Goal: Task Accomplishment & Management: Complete application form

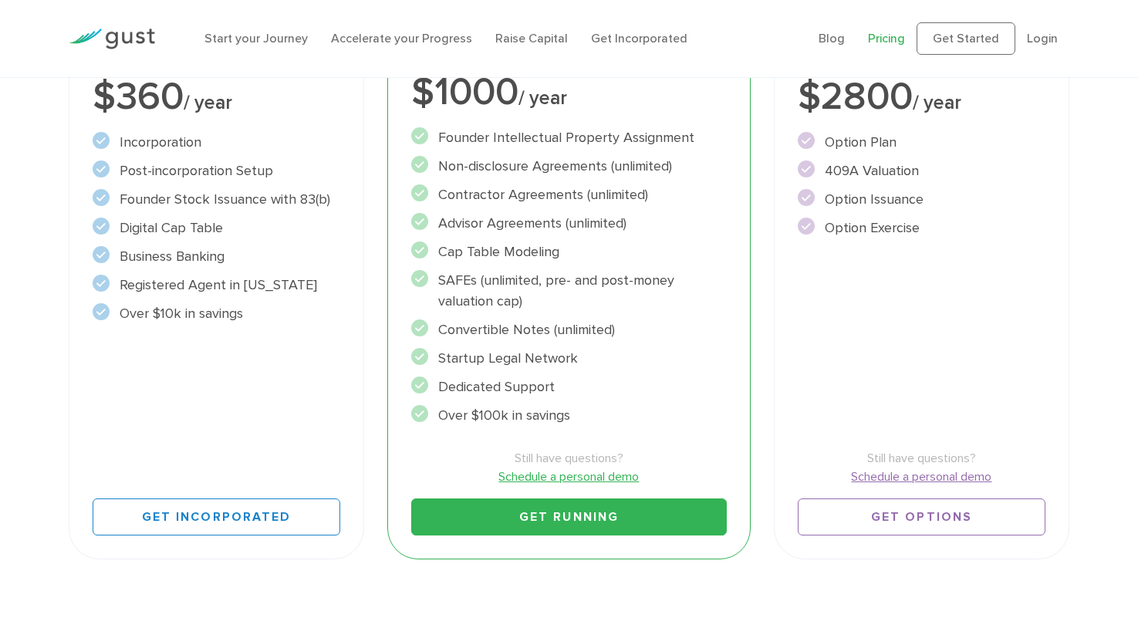
scroll to position [340, 0]
click at [478, 520] on link "Get Running" at bounding box center [568, 516] width 315 height 37
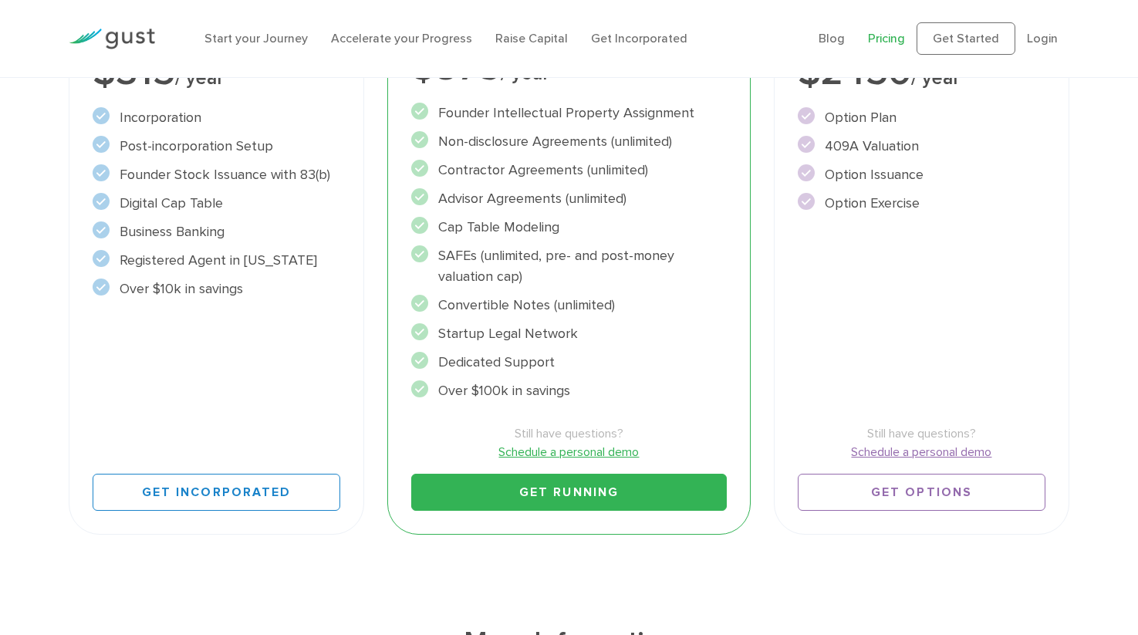
scroll to position [470, 0]
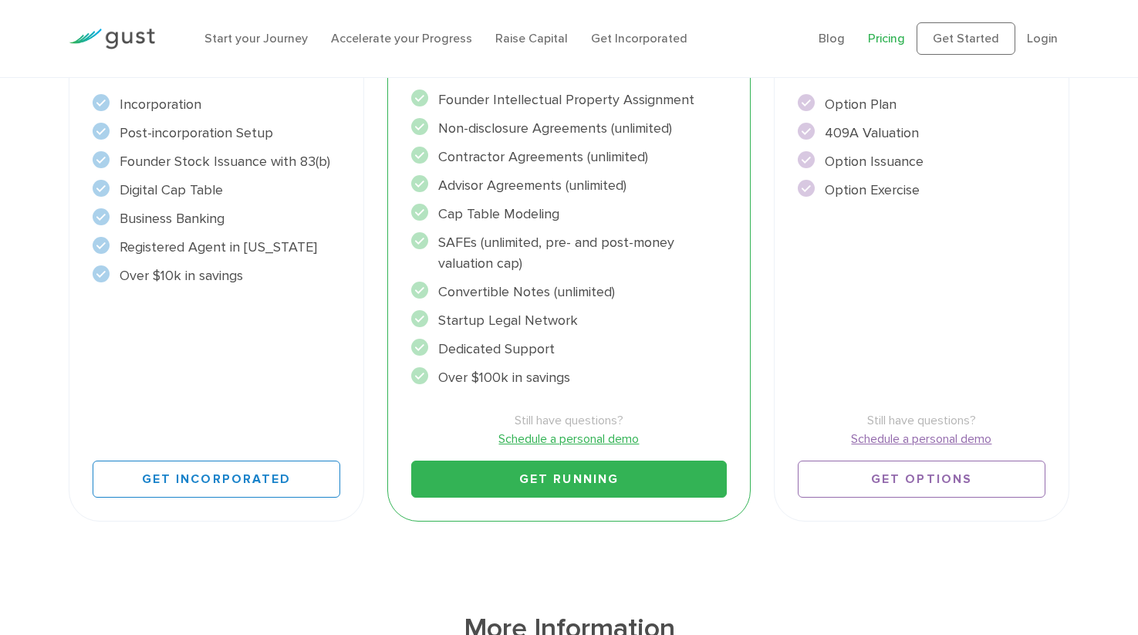
click at [609, 238] on li "SAFEs (unlimited, pre- and post-money valuation cap)" at bounding box center [568, 253] width 315 height 42
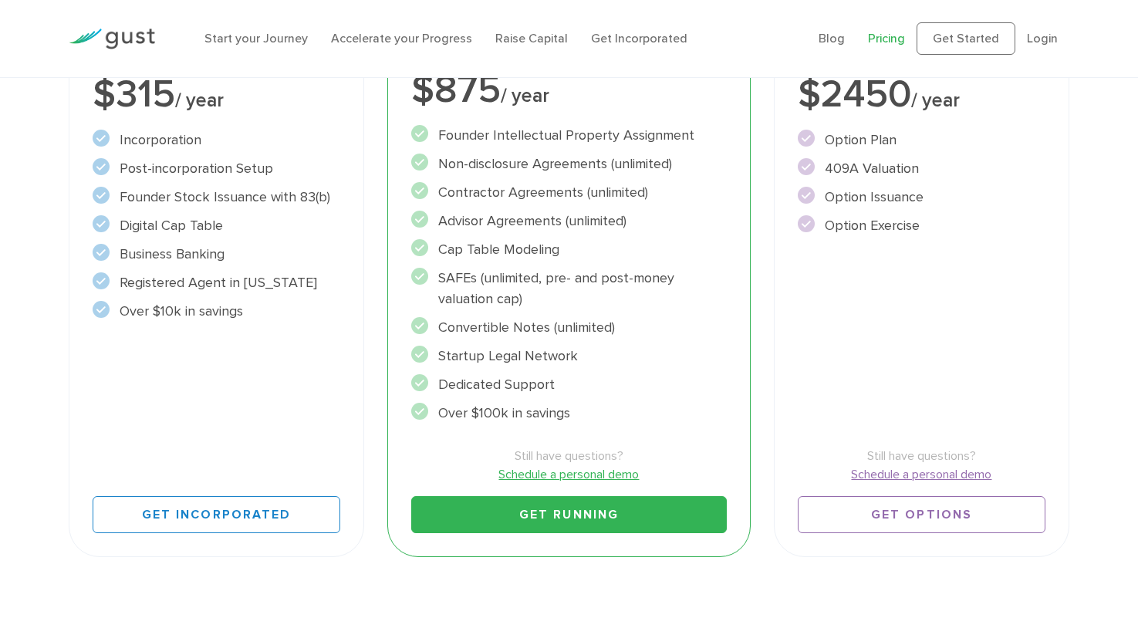
scroll to position [435, 0]
click at [484, 508] on link "Get Running" at bounding box center [568, 513] width 315 height 37
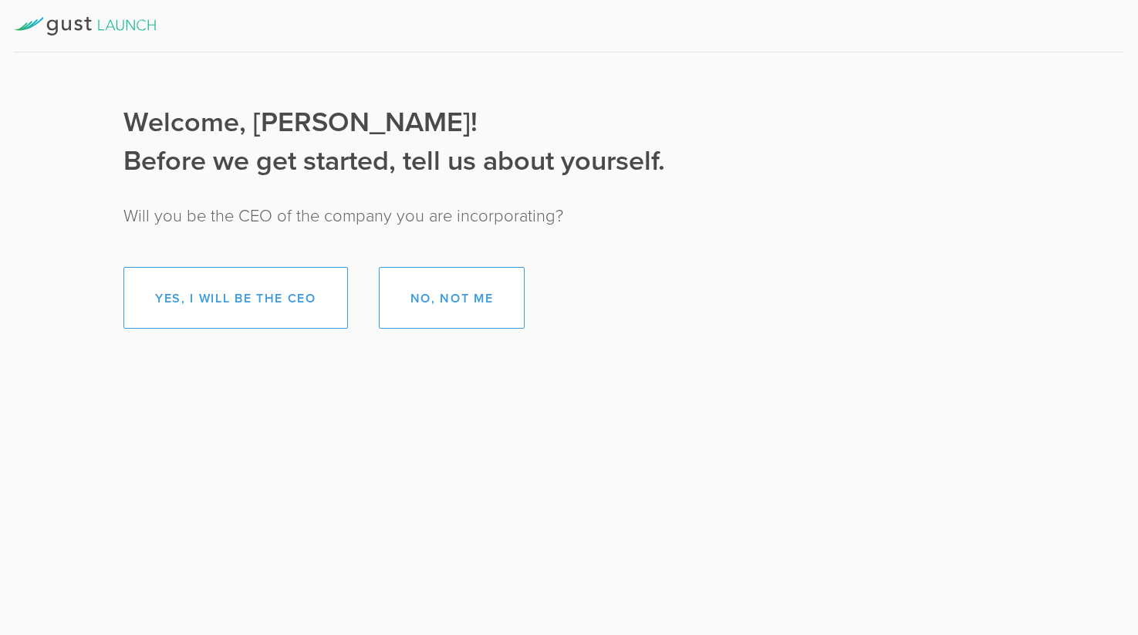
click at [707, 215] on div "Welcome, Katherine! Before we get started, tell us about yourself. Will you be …" at bounding box center [394, 207] width 727 height 244
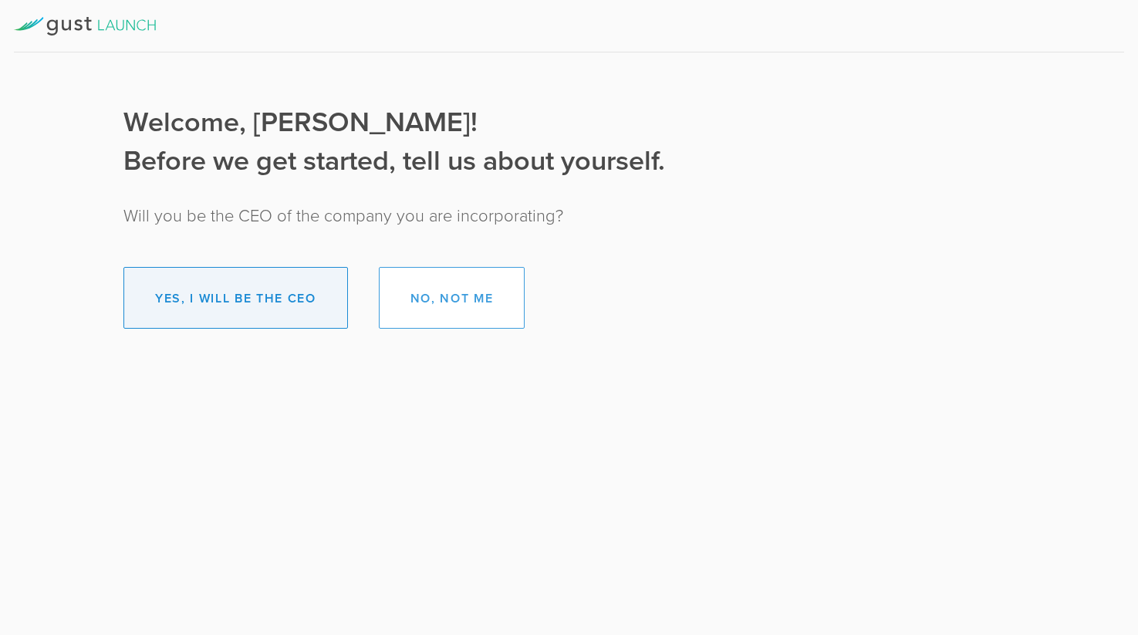
click at [219, 303] on button "Yes, I will be the CEO" at bounding box center [235, 298] width 225 height 62
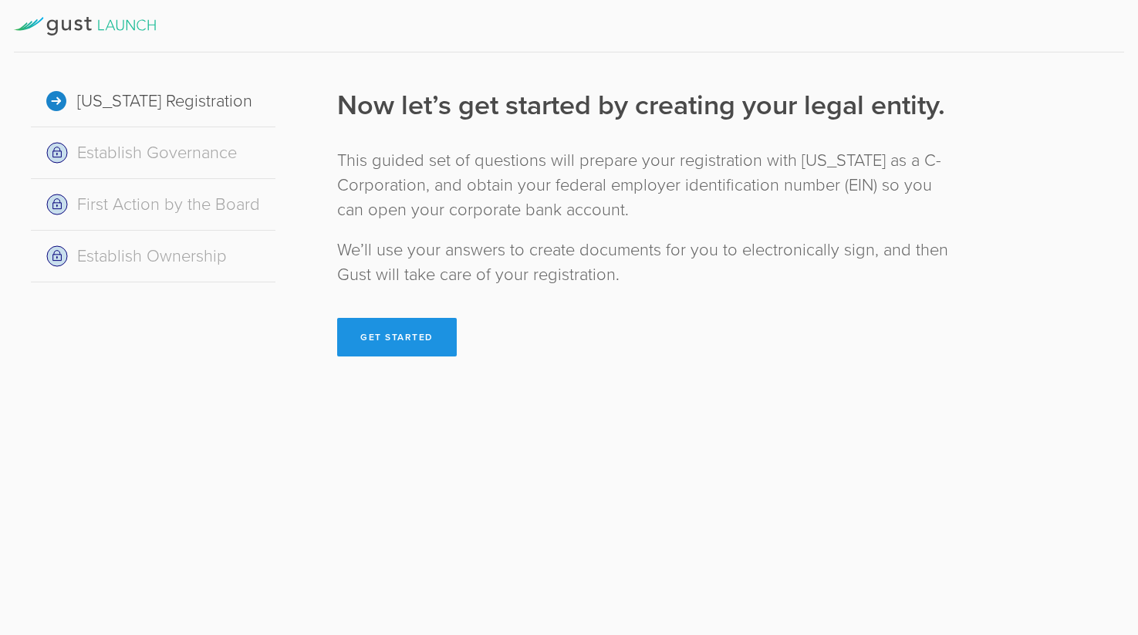
click at [368, 331] on button "Get Started" at bounding box center [397, 337] width 120 height 39
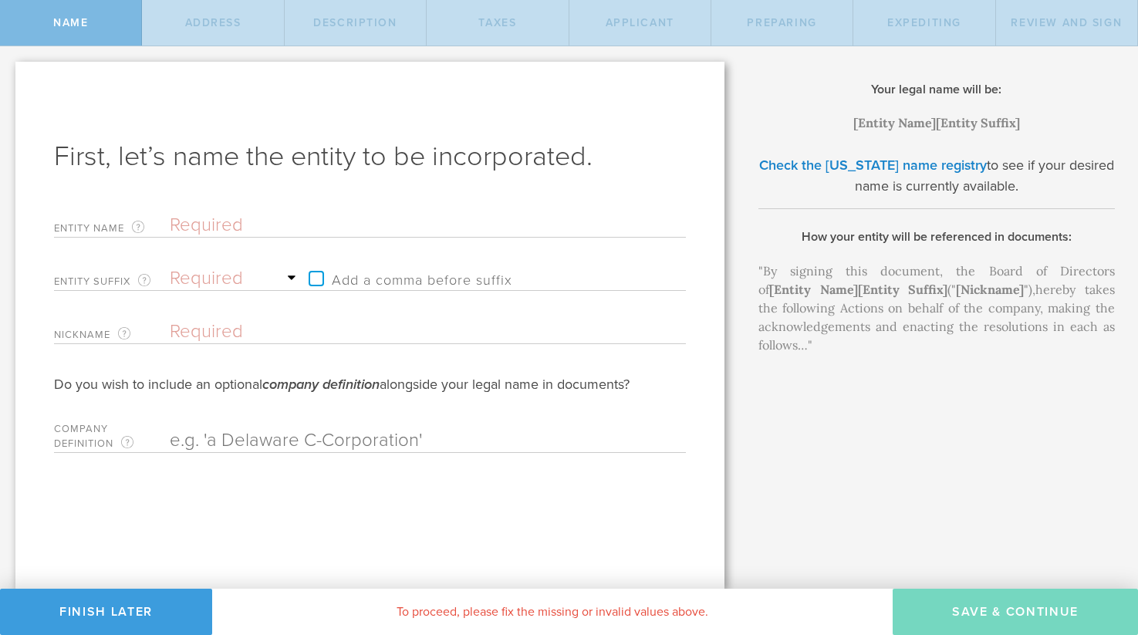
click at [212, 228] on input "text" at bounding box center [401, 225] width 462 height 23
type input "B"
type input "Be"
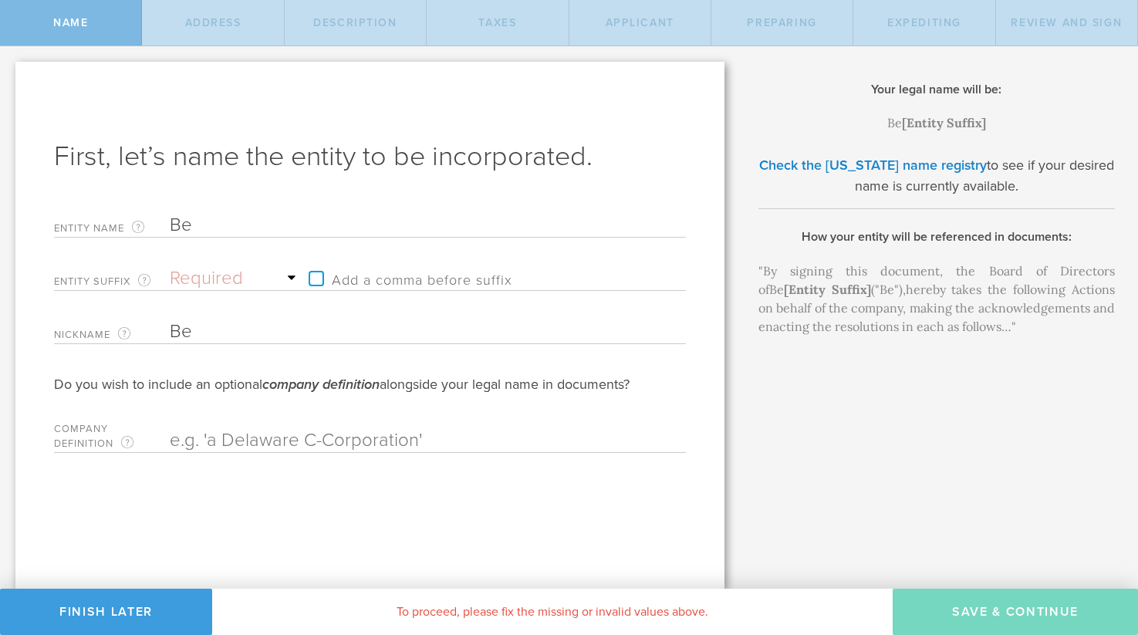
type input "Bev"
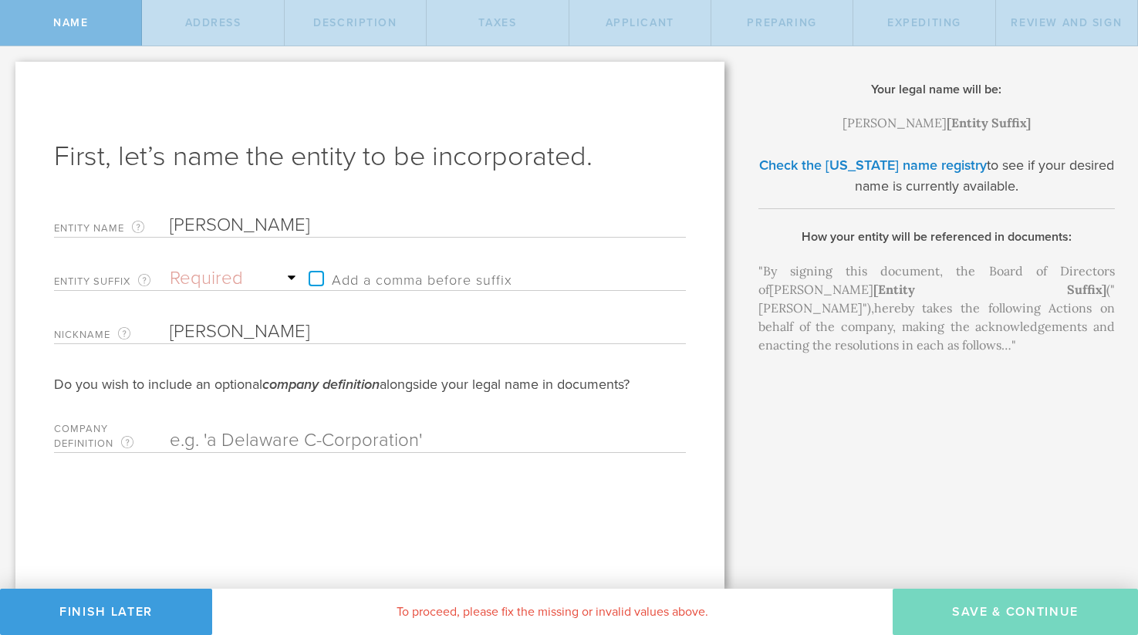
type input "Bevi"
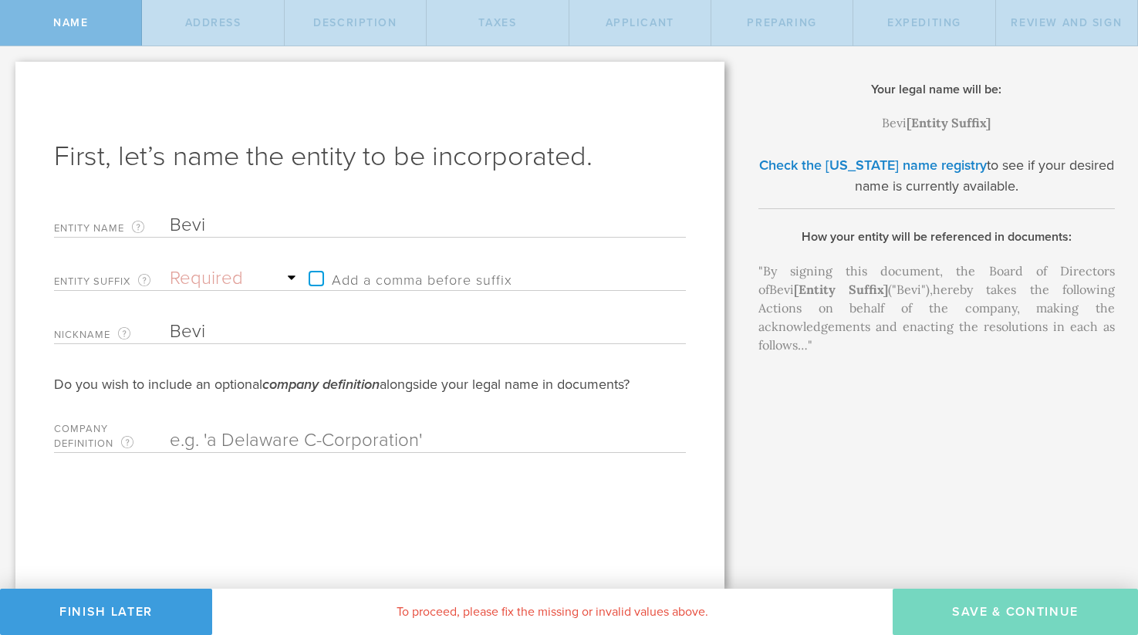
type input "BeviC"
type input "BeviCl"
type input "BeviClu"
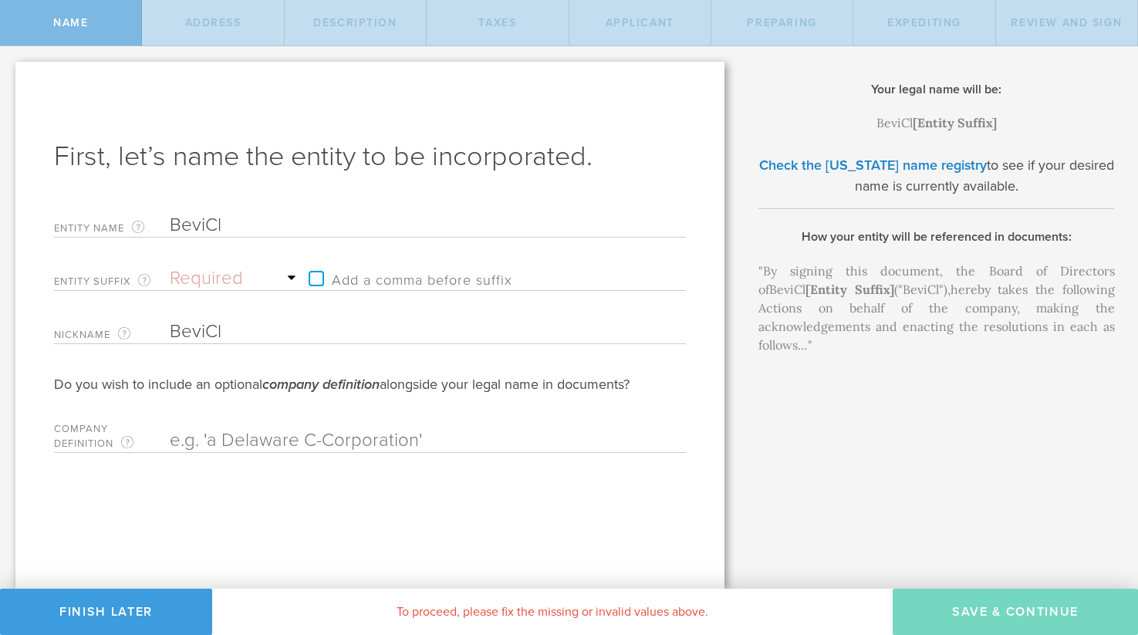
type input "BeviClu"
type input "BeviClub"
click at [266, 277] on select "Required Association Club Co. Company Corp. Corporation Foundation Fund Inc. In…" at bounding box center [235, 278] width 131 height 23
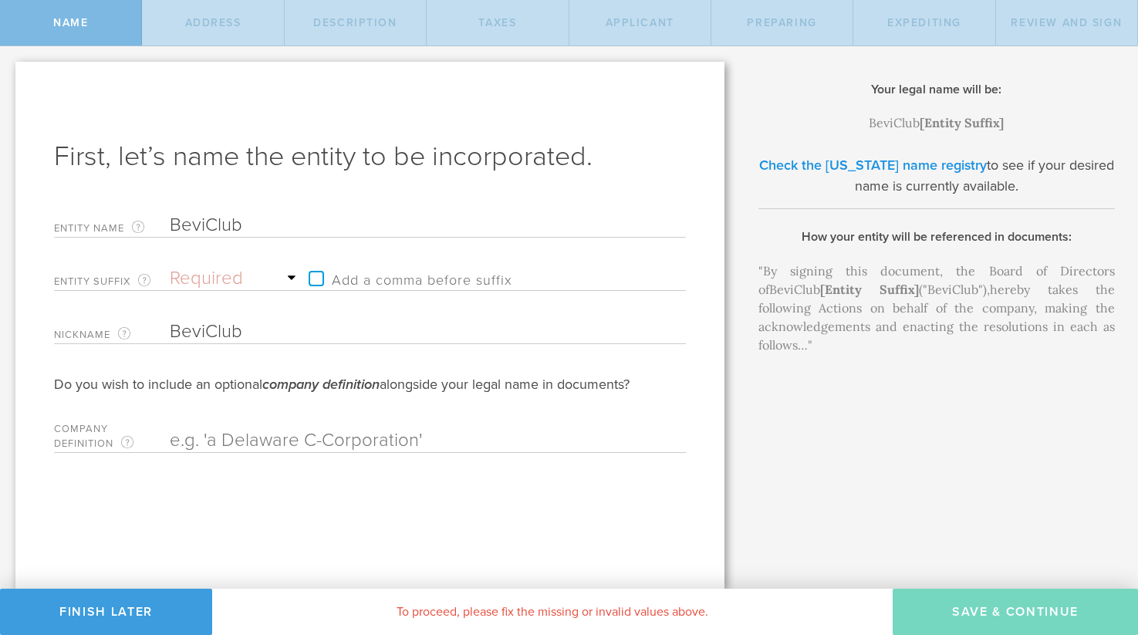
click at [894, 163] on link "Check the Delaware name registry" at bounding box center [873, 165] width 228 height 17
click at [260, 285] on select "Required Association Club Co. Company Corp. Corporation Foundation Fund Inc. In…" at bounding box center [235, 278] width 131 height 23
click at [170, 267] on select "Required Association Club Co. Company Corp. Corporation Foundation Fund Inc. In…" at bounding box center [235, 278] width 131 height 23
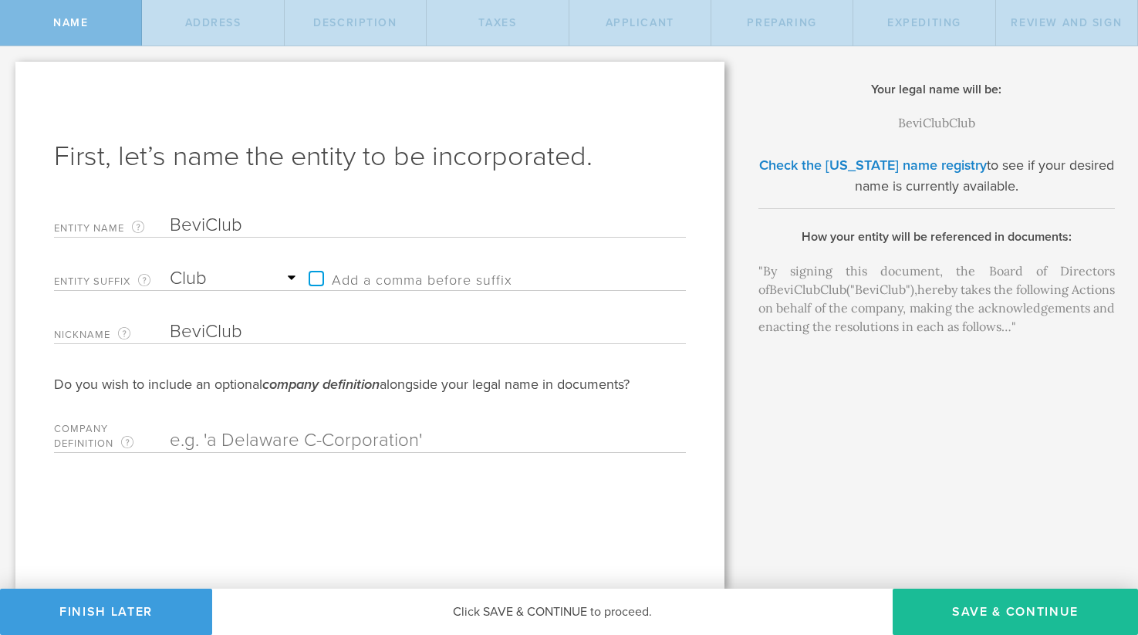
click at [237, 279] on select "Required Association Club Co. Company Corp. Corporation Foundation Fund Inc. In…" at bounding box center [235, 278] width 131 height 23
click at [170, 267] on select "Required Association Club Co. Company Corp. Corporation Foundation Fund Inc. In…" at bounding box center [235, 278] width 131 height 23
click at [226, 278] on select "Required Association Club Co. Company Corp. Corporation Foundation Fund Inc. In…" at bounding box center [235, 278] width 131 height 23
click at [170, 267] on select "Required Association Club Co. Company Corp. Corporation Foundation Fund Inc. In…" at bounding box center [235, 278] width 131 height 23
click at [211, 279] on select "Required Association Club Co. Company Corp. Corporation Foundation Fund Inc. In…" at bounding box center [235, 278] width 131 height 23
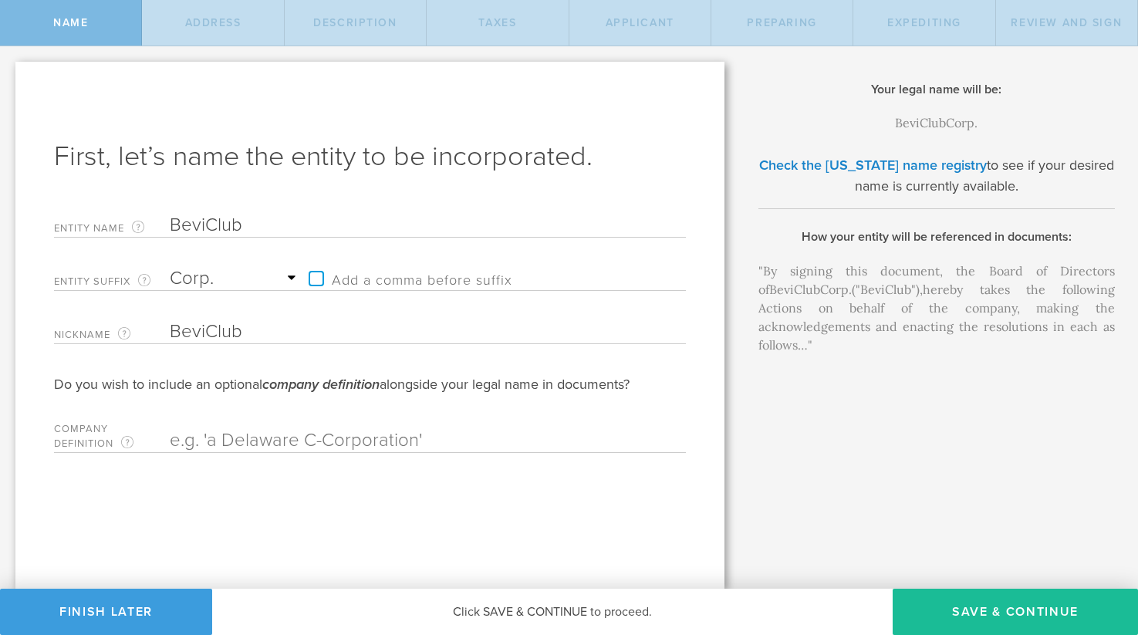
click at [253, 282] on select "Required Association Club Co. Company Corp. Corporation Foundation Fund Inc. In…" at bounding box center [235, 278] width 131 height 23
select select "inc."
click at [170, 267] on select "Required Association Club Co. Company Corp. Corporation Foundation Fund Inc. In…" at bounding box center [235, 278] width 131 height 23
click at [282, 274] on select "Required Association Club Co. Company Corp. Corporation Foundation Fund Inc. In…" at bounding box center [235, 278] width 131 height 23
click at [281, 279] on select "Required Association Club Co. Company Corp. Corporation Foundation Fund Inc. In…" at bounding box center [235, 278] width 131 height 23
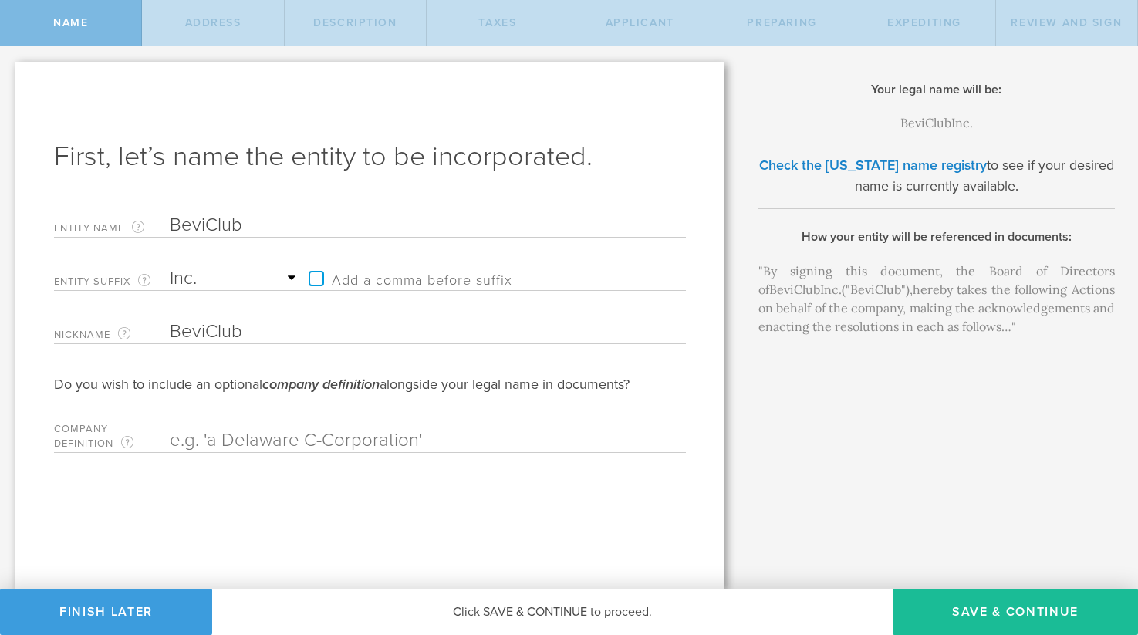
click at [255, 272] on select "Required Association Club Co. Company Corp. Corporation Foundation Fund Inc. In…" at bounding box center [235, 278] width 131 height 23
click at [299, 272] on select "Required Association Club Co. Company Corp. Corporation Foundation Fund Inc. In…" at bounding box center [235, 278] width 131 height 23
click at [108, 612] on button "Finish Later" at bounding box center [106, 612] width 212 height 46
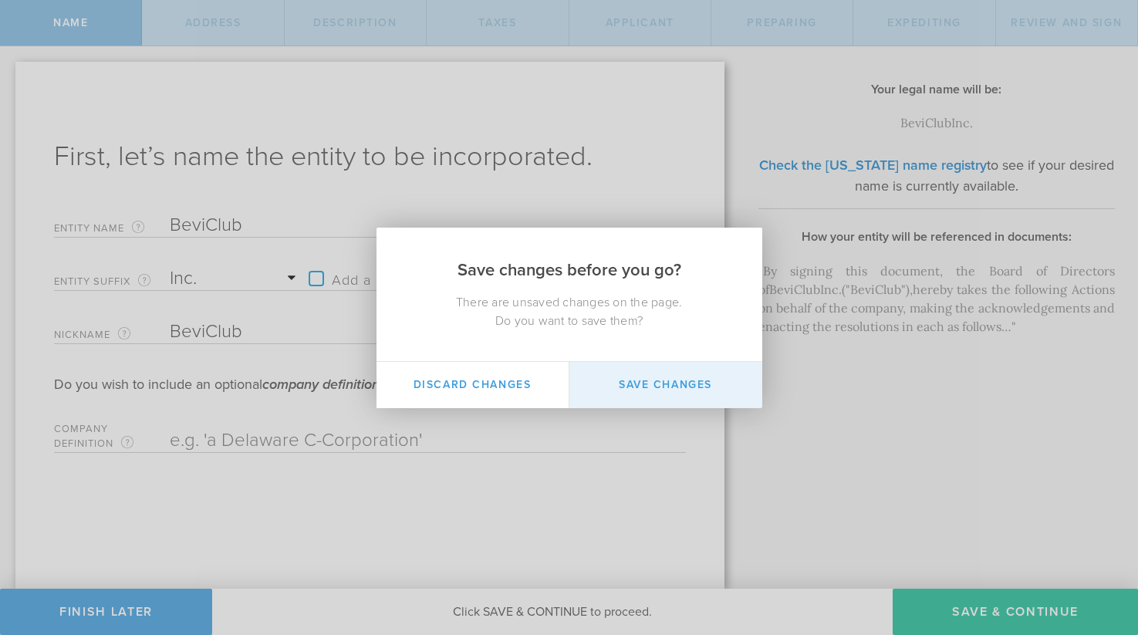
click at [635, 390] on button "Save Changes" at bounding box center [665, 385] width 193 height 46
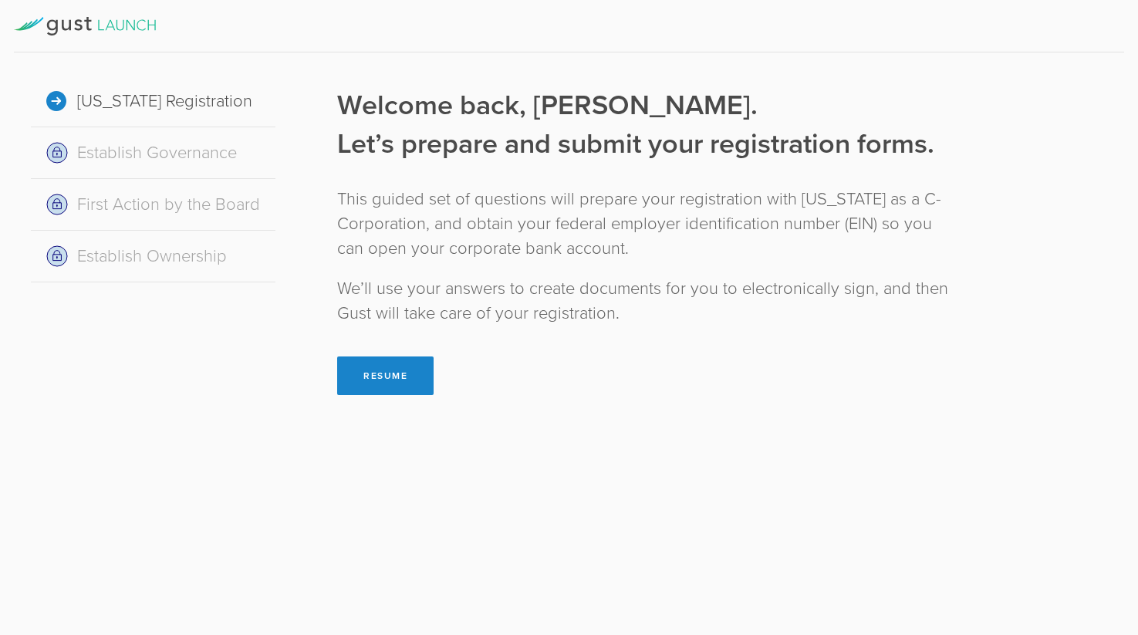
click at [173, 152] on div "Establish Governance" at bounding box center [153, 153] width 245 height 52
click at [390, 370] on button "Resume" at bounding box center [385, 375] width 96 height 39
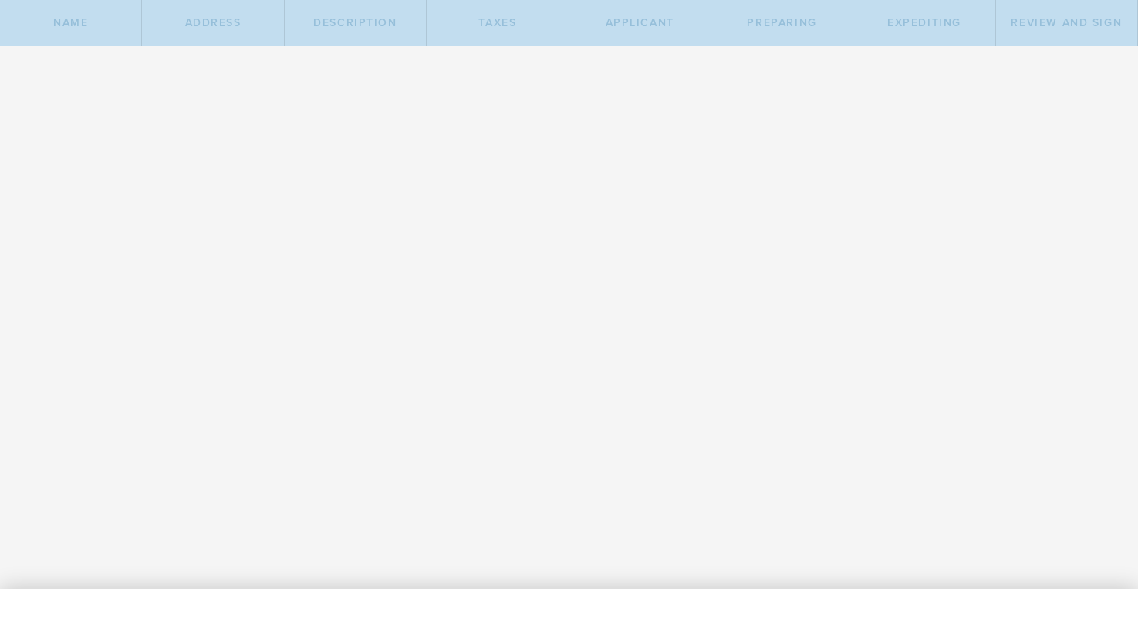
type input "BeviClub"
select select "inc."
type input "BeviClub"
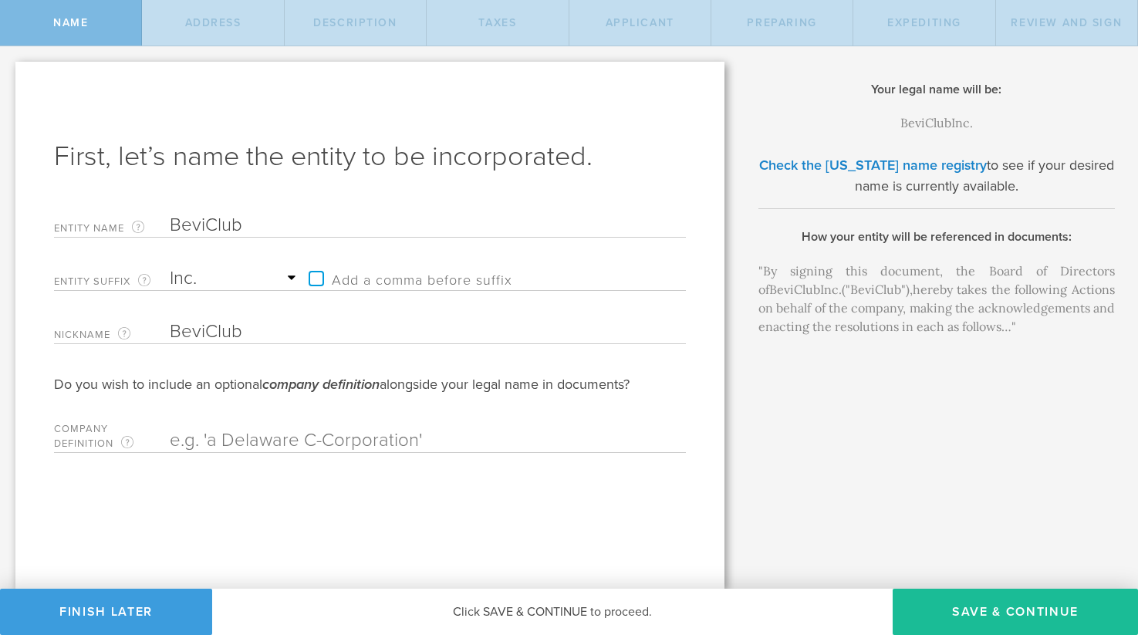
click at [189, 26] on span "Address" at bounding box center [213, 22] width 56 height 13
click at [401, 305] on div "Entity Suffix The approved endings to your company name from Delaware. Required…" at bounding box center [370, 285] width 632 height 53
click at [281, 278] on select "Required Association Club Co. Company Corp. Corporation Foundation Fund Inc. In…" at bounding box center [235, 278] width 131 height 23
click at [170, 267] on select "Required Association Club Co. Company Corp. Corporation Foundation Fund Inc. In…" at bounding box center [235, 278] width 131 height 23
click at [287, 279] on select "Required Association Club Co. Company Corp. Corporation Foundation Fund Inc. In…" at bounding box center [235, 278] width 131 height 23
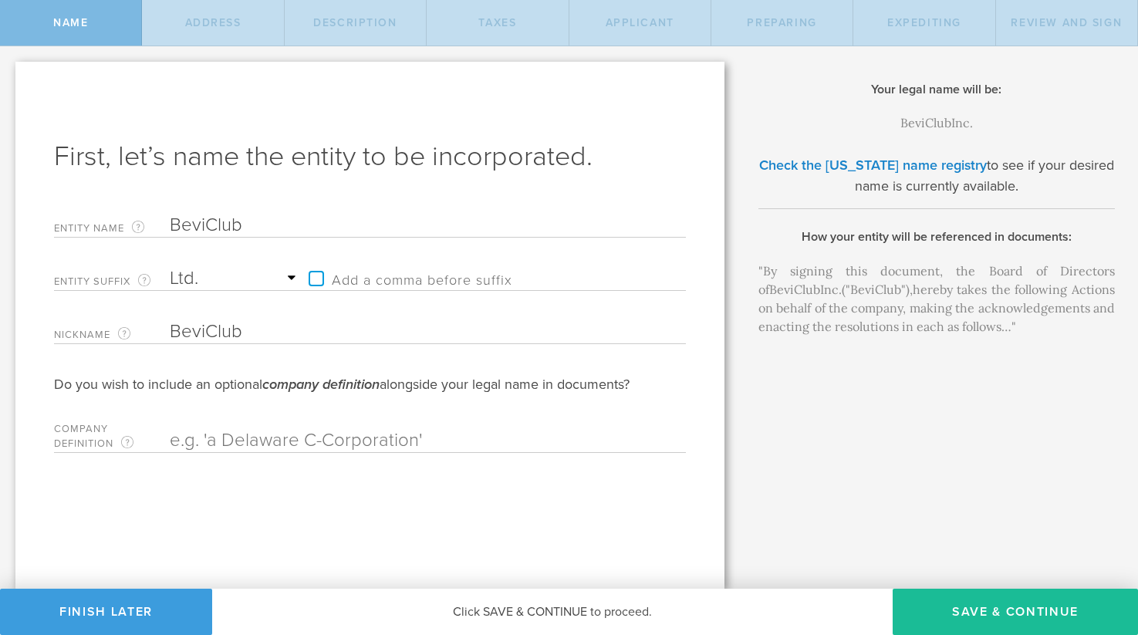
click at [170, 267] on select "Required Association Club Co. Company Corp. Corporation Foundation Fund Inc. In…" at bounding box center [235, 278] width 131 height 23
click at [284, 275] on select "Required Association Club Co. Company Corp. Corporation Foundation Fund Inc. In…" at bounding box center [235, 278] width 131 height 23
click at [170, 267] on select "Required Association Club Co. Company Corp. Corporation Foundation Fund Inc. In…" at bounding box center [235, 278] width 131 height 23
click at [252, 285] on select "Required Association Club Co. Company Corp. Corporation Foundation Fund Inc. In…" at bounding box center [235, 278] width 131 height 23
select select "inc."
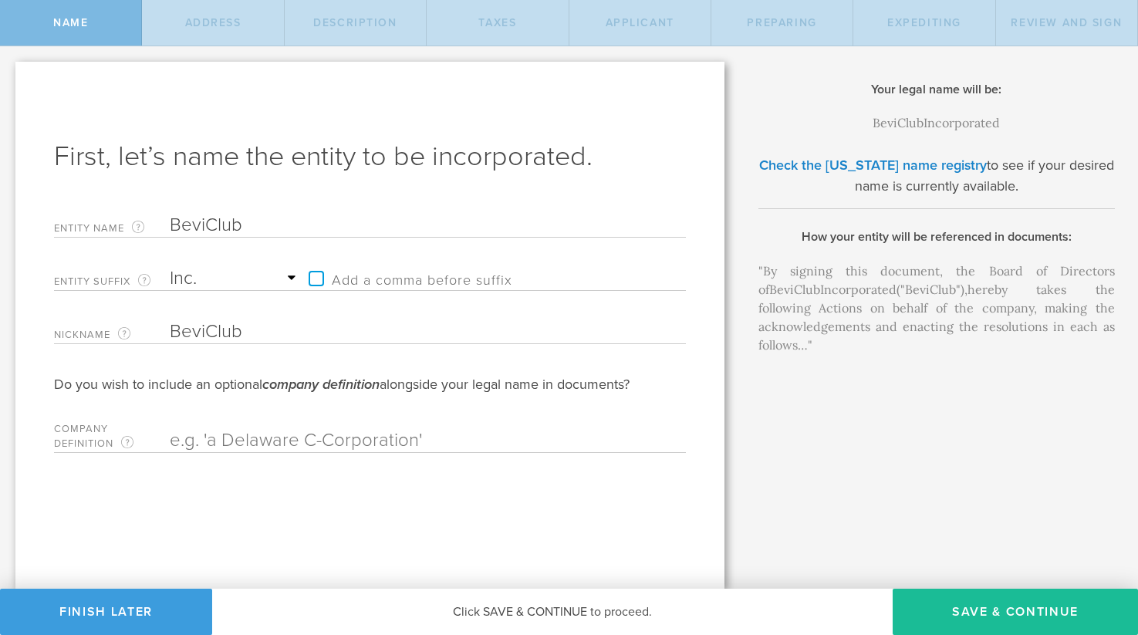
click at [170, 267] on select "Required Association Club Co. Company Corp. Corporation Foundation Fund Inc. In…" at bounding box center [235, 278] width 131 height 23
click at [571, 618] on span "Click SAVE & CONTINUE to proceed." at bounding box center [552, 611] width 199 height 15
click at [923, 616] on button "Save & Continue" at bounding box center [1015, 612] width 245 height 46
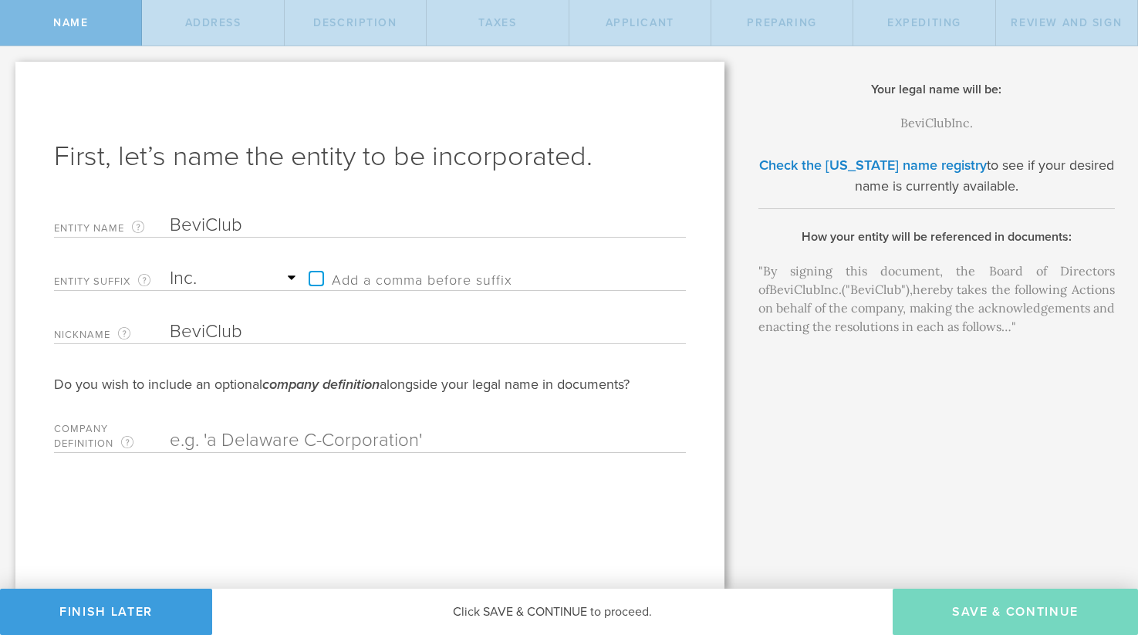
checkbox input "true"
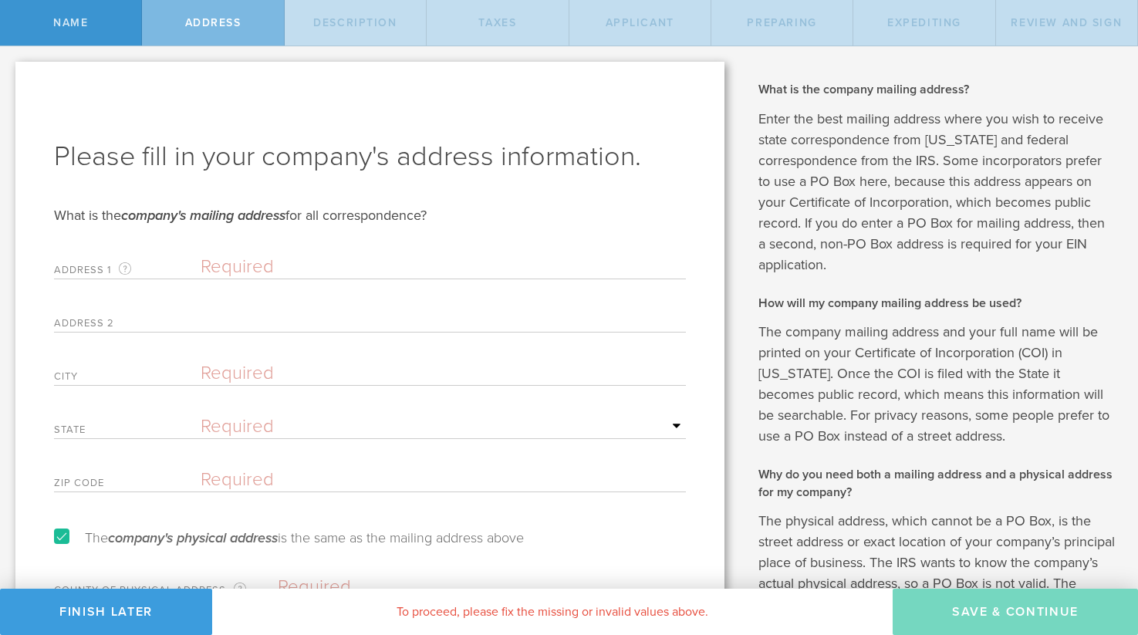
click at [212, 275] on input "text" at bounding box center [443, 266] width 485 height 23
type input "206 Rickey Road"
type input "Stone Ridge"
select select "NY"
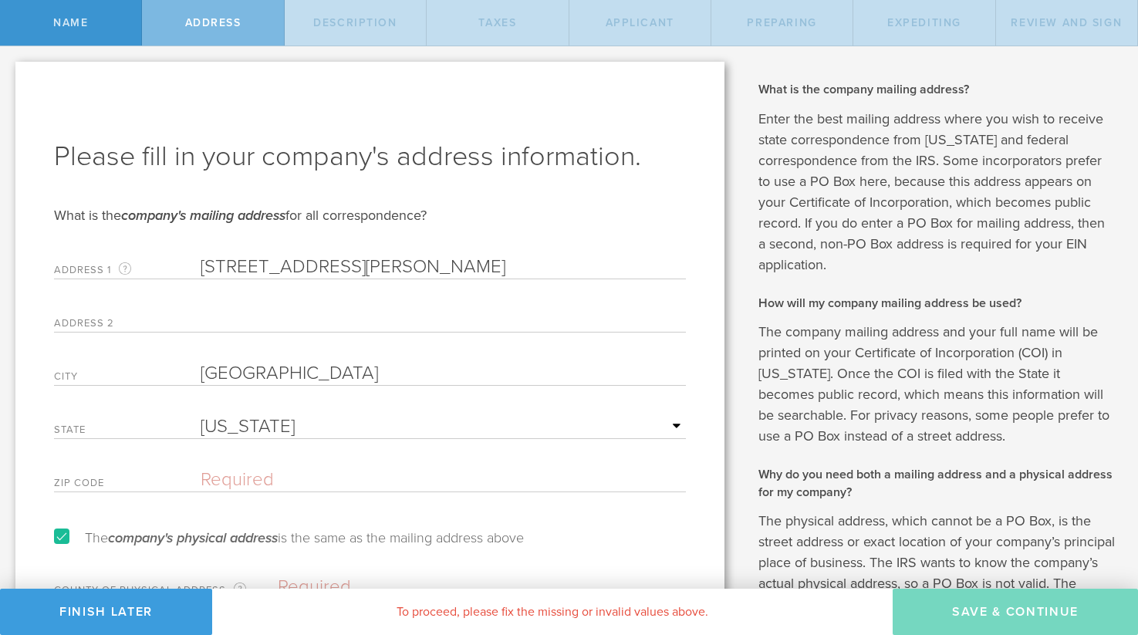
type input "12484"
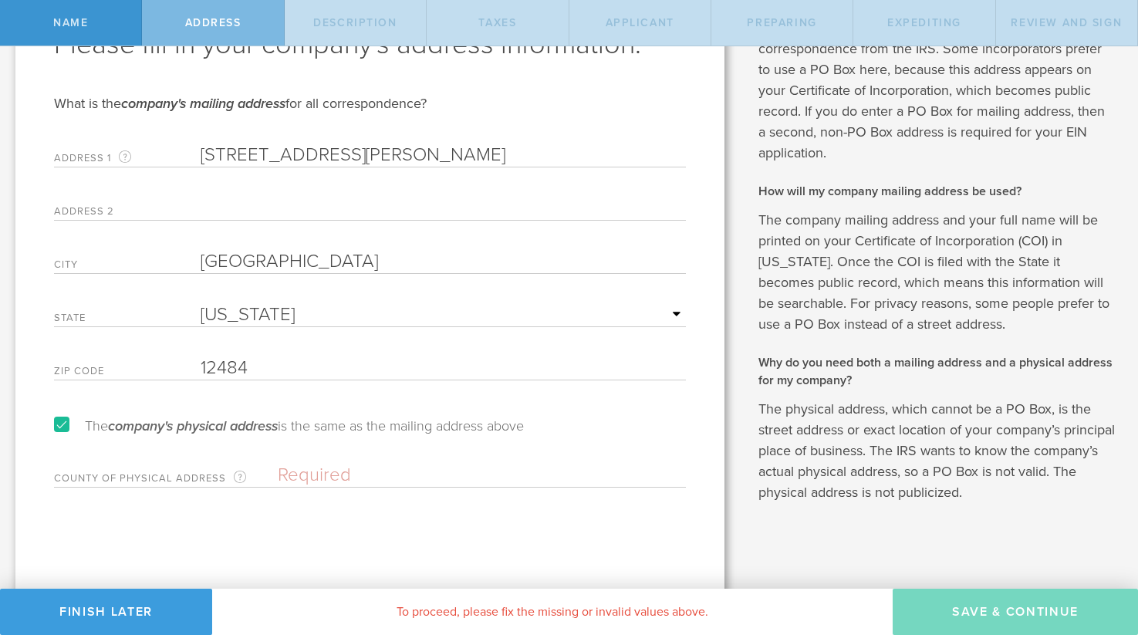
scroll to position [117, 0]
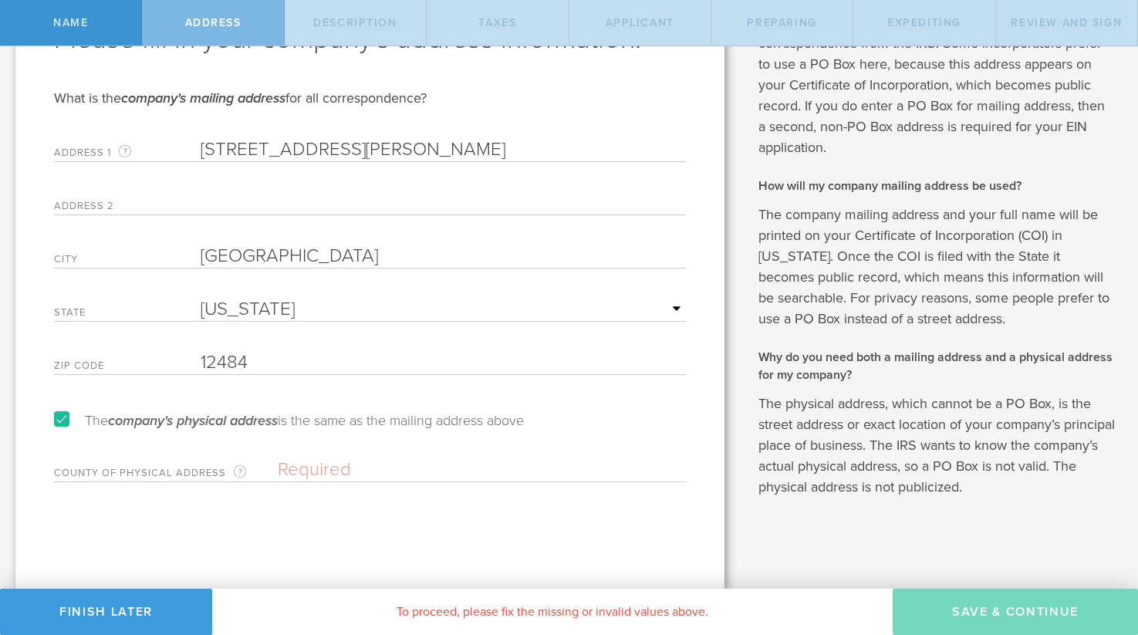
click at [190, 486] on div "Please fill in your company's address information. What is the company's mailin…" at bounding box center [369, 266] width 709 height 644
click at [289, 472] on input "text" at bounding box center [482, 469] width 408 height 23
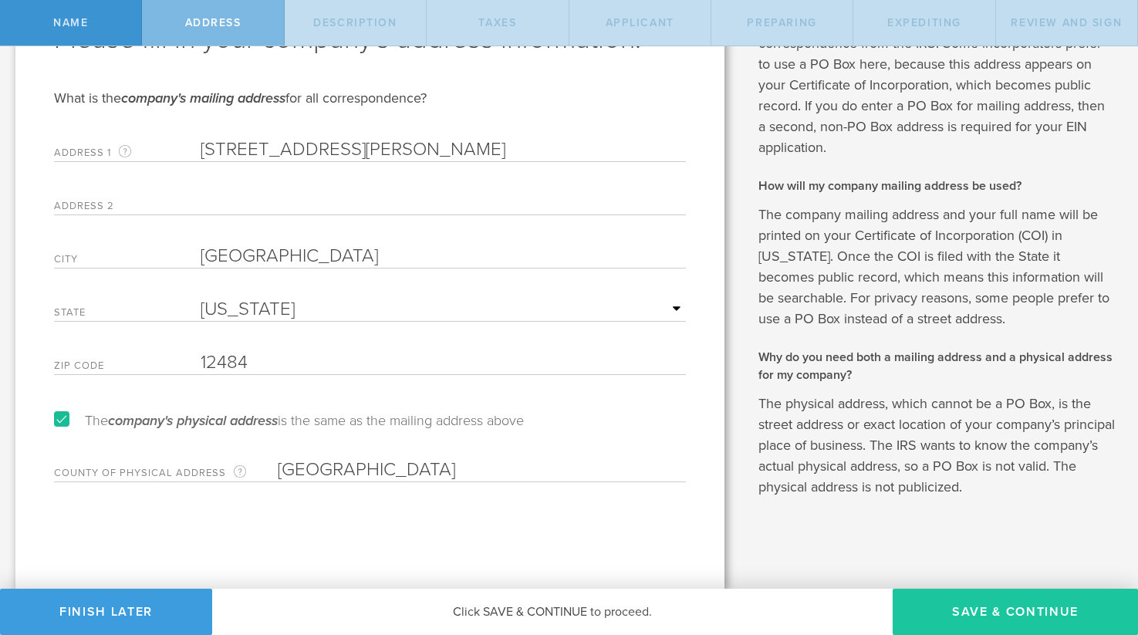
type input "United States"
click at [977, 617] on button "Save & Continue" at bounding box center [1015, 612] width 245 height 46
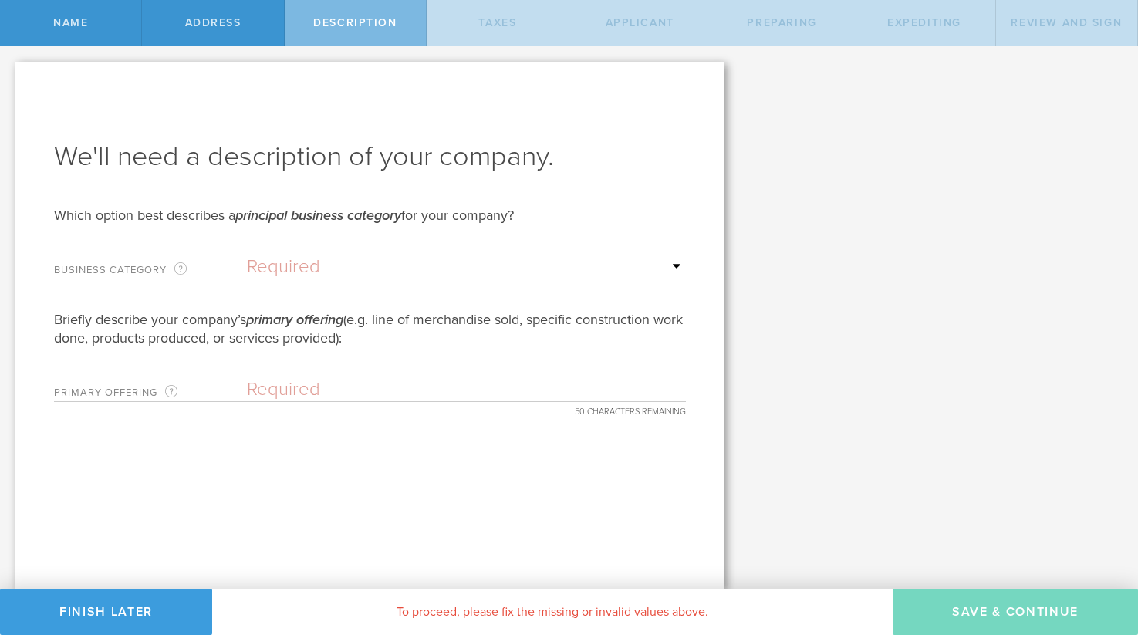
scroll to position [0, 0]
click at [279, 274] on select "Required Accommodation & food service Construction Finance & insurance Health c…" at bounding box center [466, 266] width 439 height 23
click at [247, 255] on select "Required Accommodation & food service Construction Finance & insurance Health c…" at bounding box center [466, 266] width 439 height 23
click at [494, 255] on select "Required Accommodation & food service Construction Finance & insurance Health c…" at bounding box center [466, 266] width 439 height 23
select select "other"
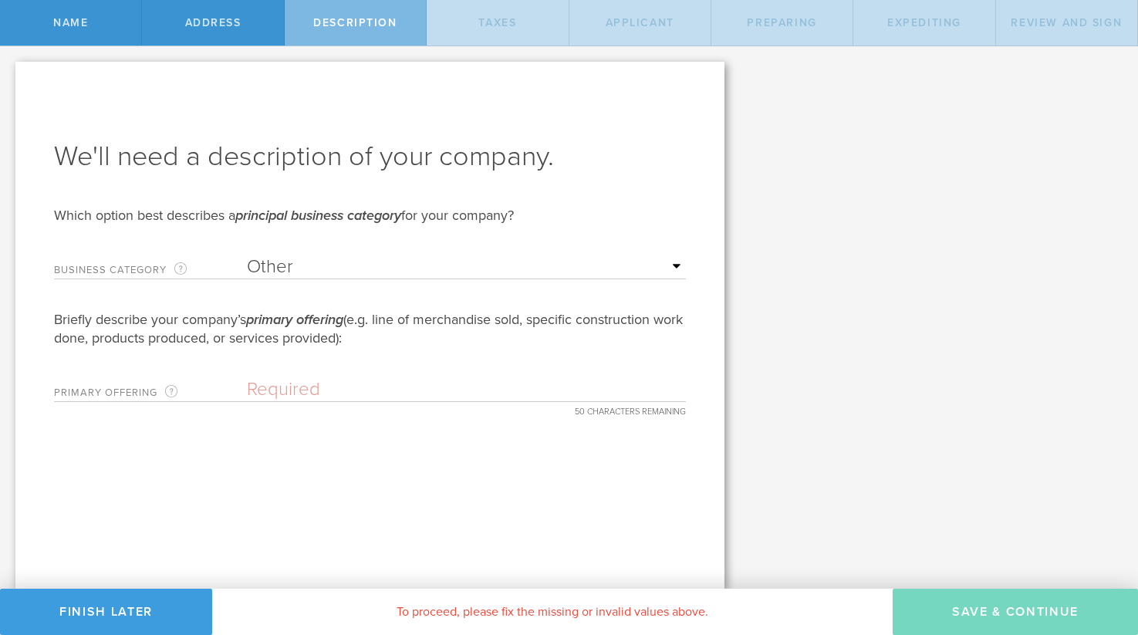
click at [247, 255] on select "Required Accommodation & food service Construction Finance & insurance Health c…" at bounding box center [466, 266] width 439 height 23
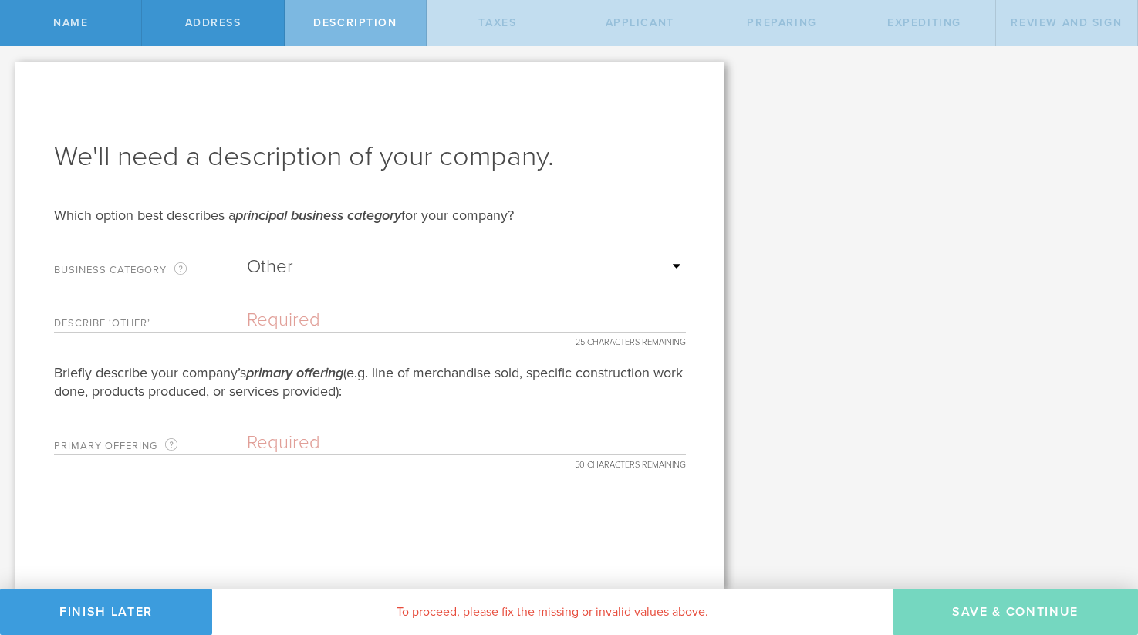
click at [383, 323] on input "text" at bounding box center [466, 320] width 439 height 23
type input "Technical"
click at [299, 357] on form "We'll need a description of your company. Which option best describes a princip…" at bounding box center [370, 296] width 632 height 317
click at [285, 453] on input "text" at bounding box center [466, 442] width 439 height 23
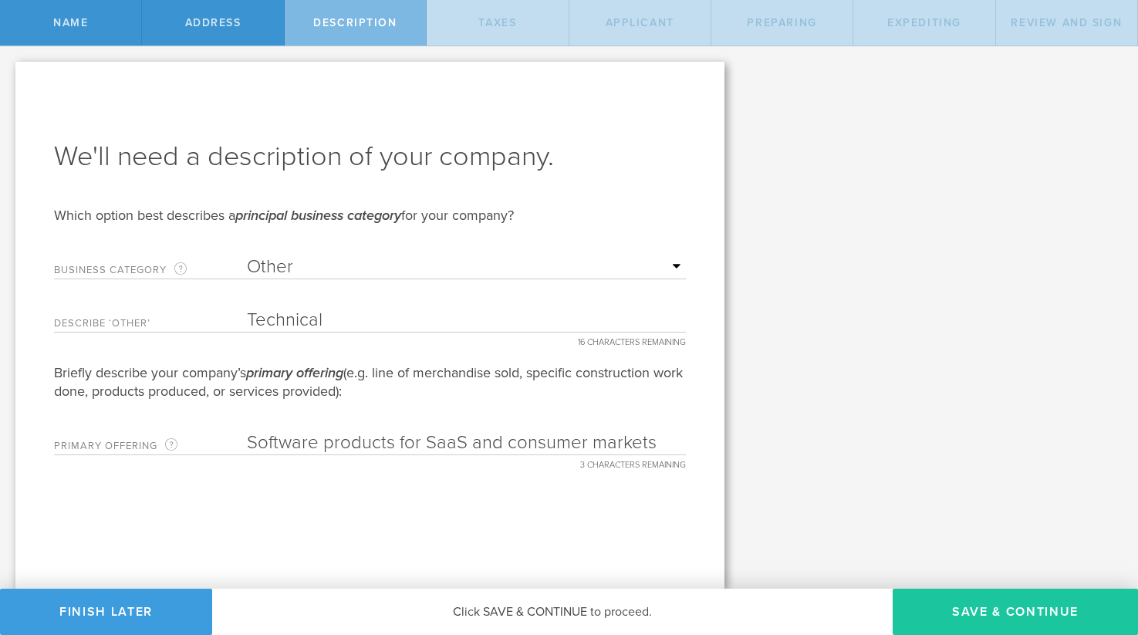
type input "Software products for SaaS and consumer markets"
click at [995, 619] on button "Save & Continue" at bounding box center [1015, 612] width 245 height 46
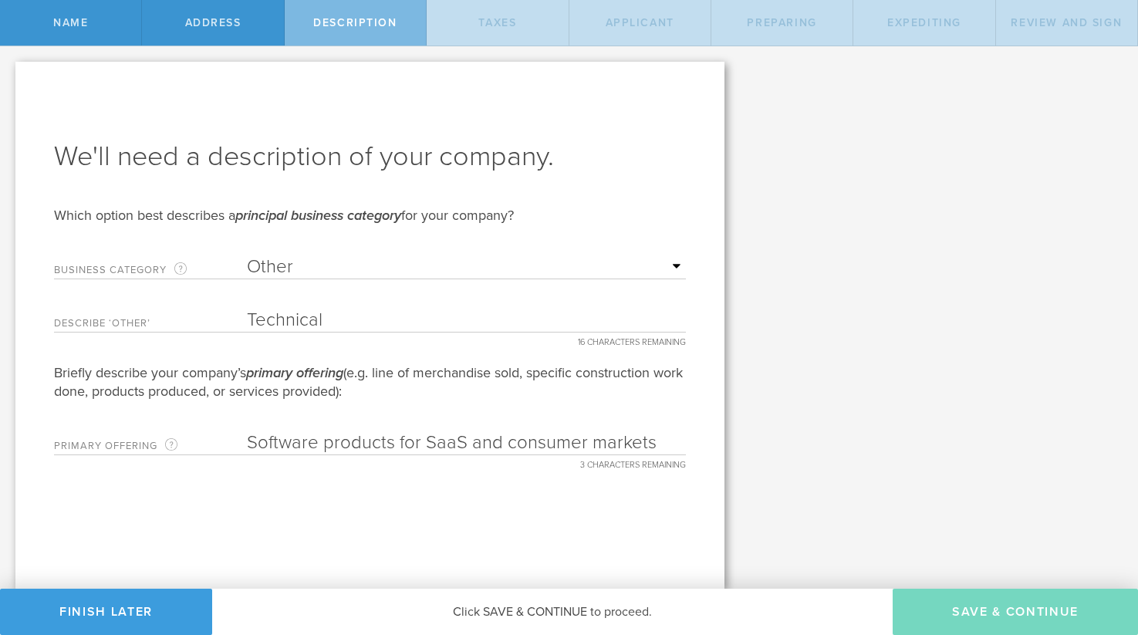
type input "0"
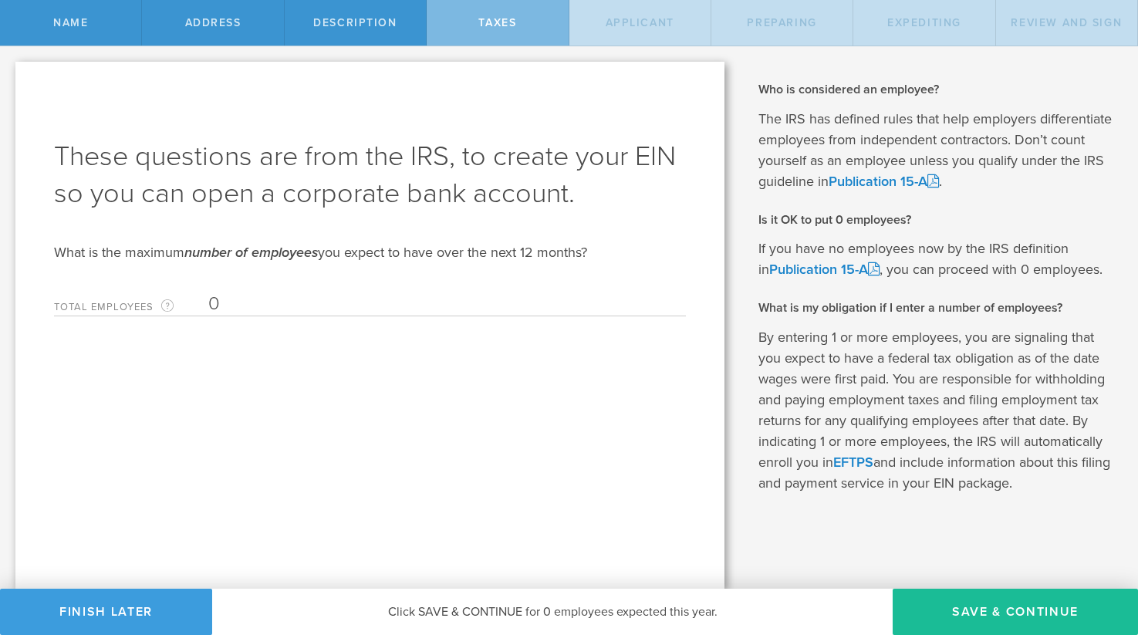
click at [211, 306] on input "0" at bounding box center [443, 303] width 470 height 23
click at [227, 309] on input "0" at bounding box center [443, 303] width 470 height 23
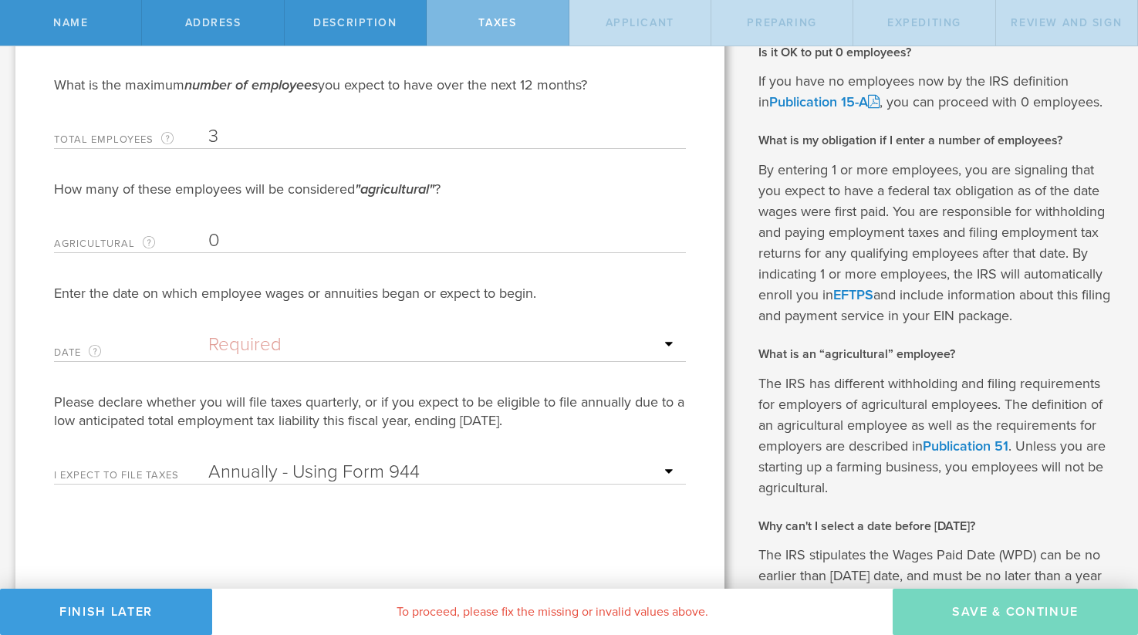
scroll to position [168, 0]
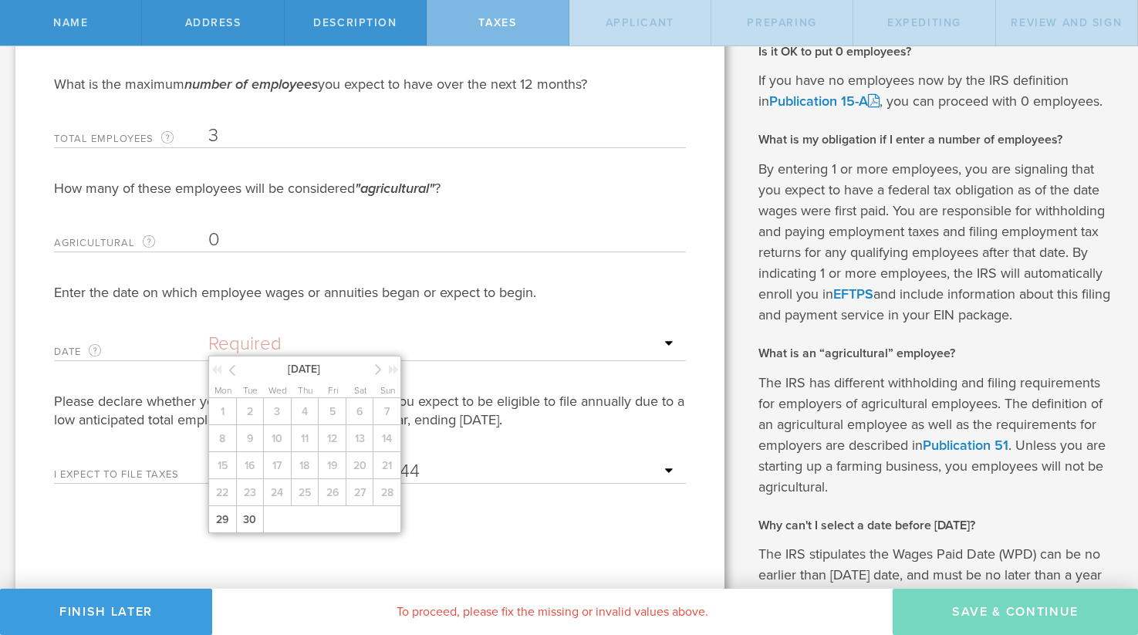
click at [371, 350] on input "text" at bounding box center [443, 344] width 470 height 23
click at [337, 296] on div "Enter the date on which employee wages or annuities began or expect to begin." at bounding box center [370, 292] width 632 height 19
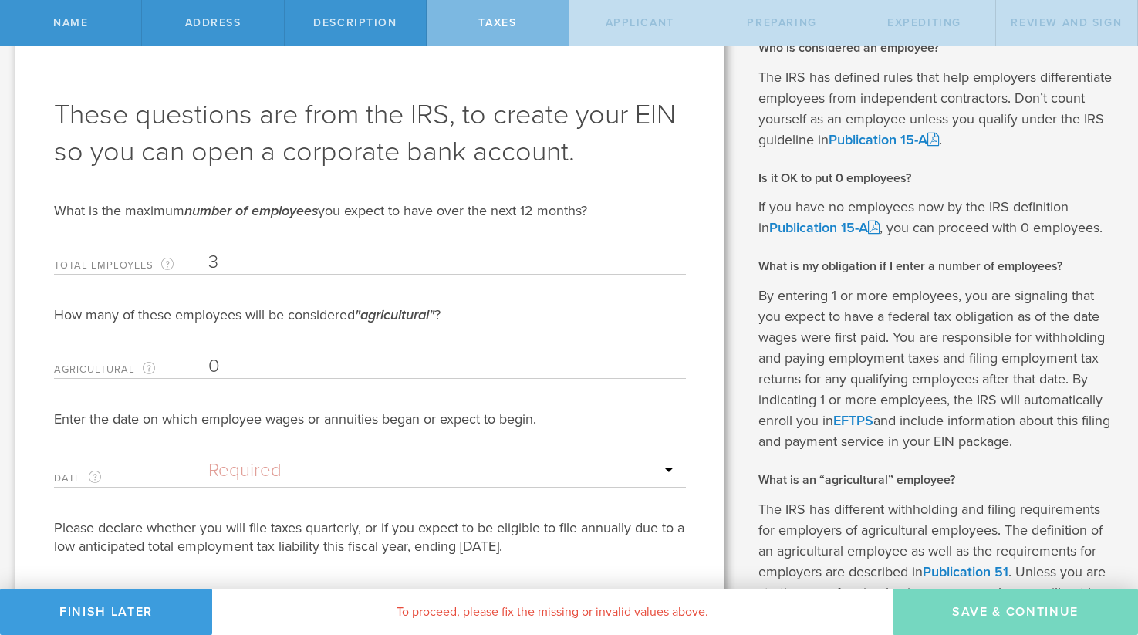
scroll to position [0, 0]
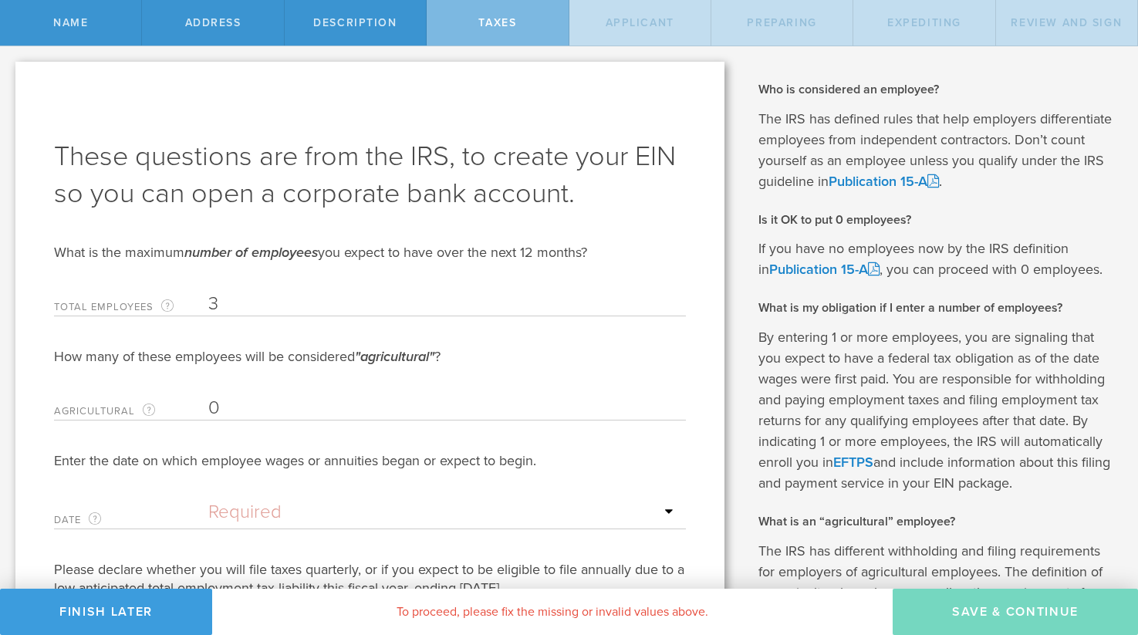
drag, startPoint x: 223, startPoint y: 297, endPoint x: 201, endPoint y: 297, distance: 21.6
click at [201, 297] on div "Total Employees The highest number of employees expected within the next 12 mon…" at bounding box center [370, 301] width 632 height 32
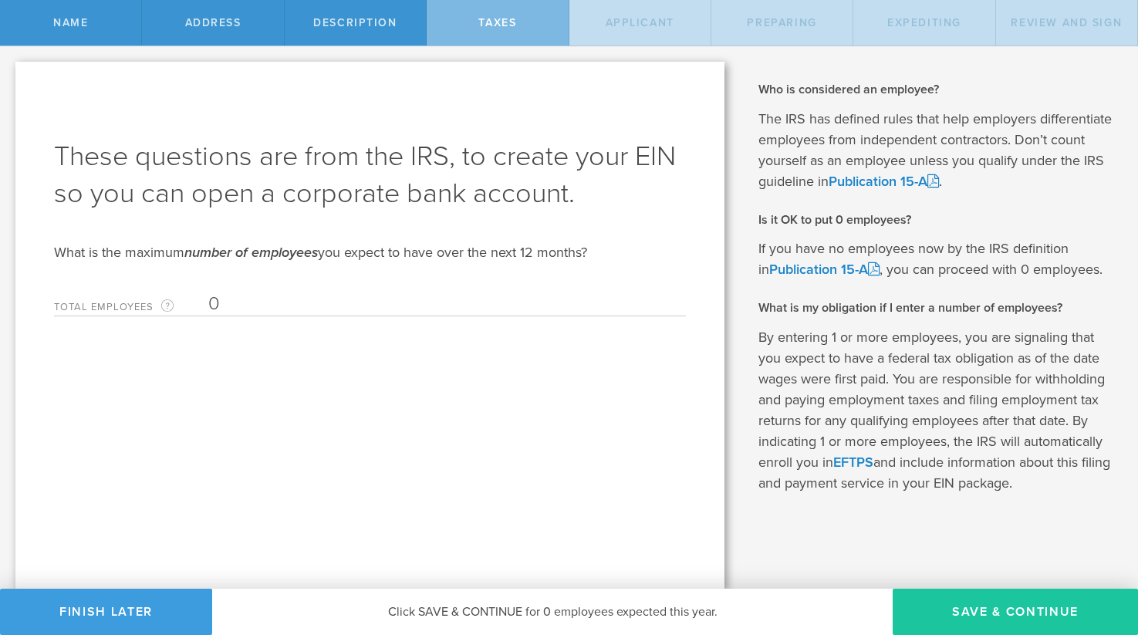
type input "0"
click at [936, 620] on button "Save & Continue" at bounding box center [1015, 612] width 245 height 46
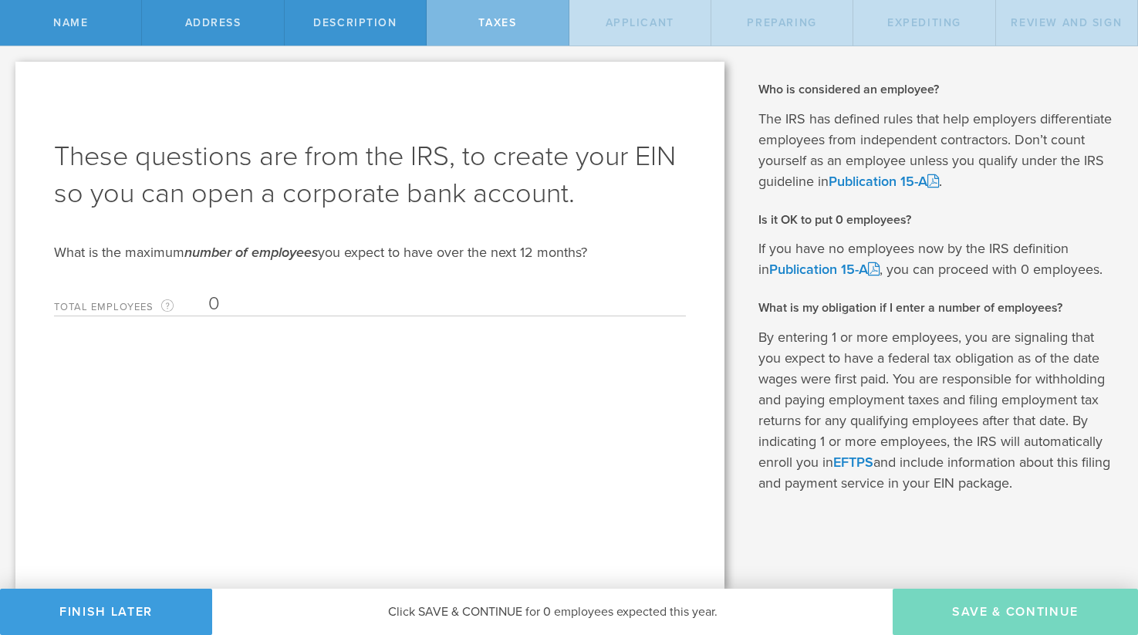
type input "CEO"
select select "US"
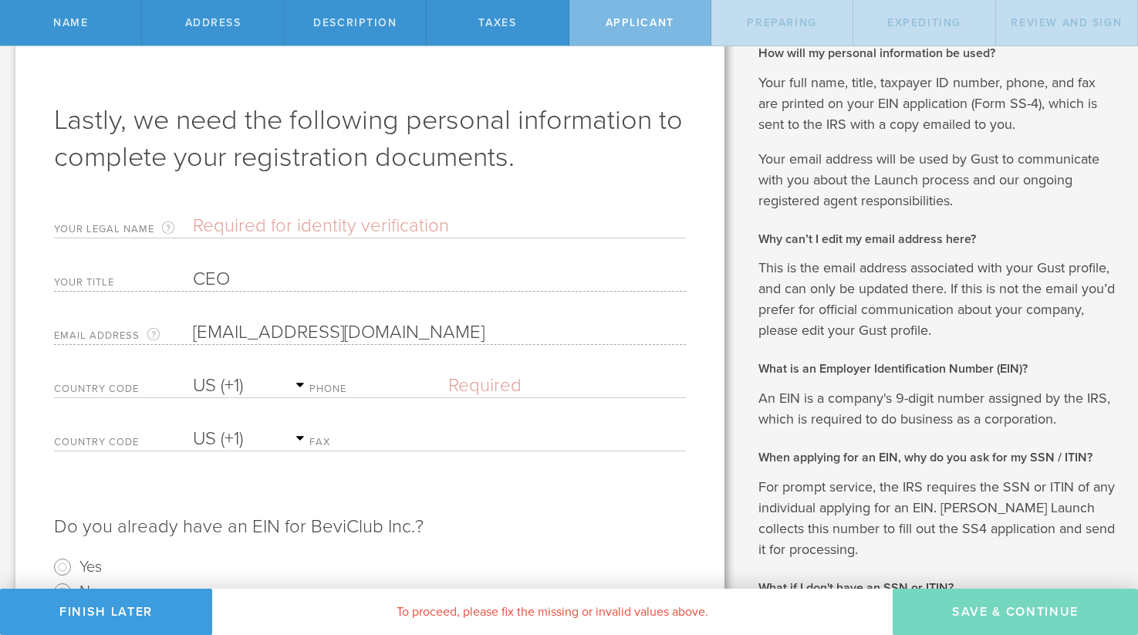
scroll to position [38, 0]
click at [319, 221] on input "text" at bounding box center [439, 224] width 493 height 23
type input "Katherine Peterson"
select select "AG"
click at [591, 386] on input "(907) 602-7323" at bounding box center [566, 384] width 237 height 23
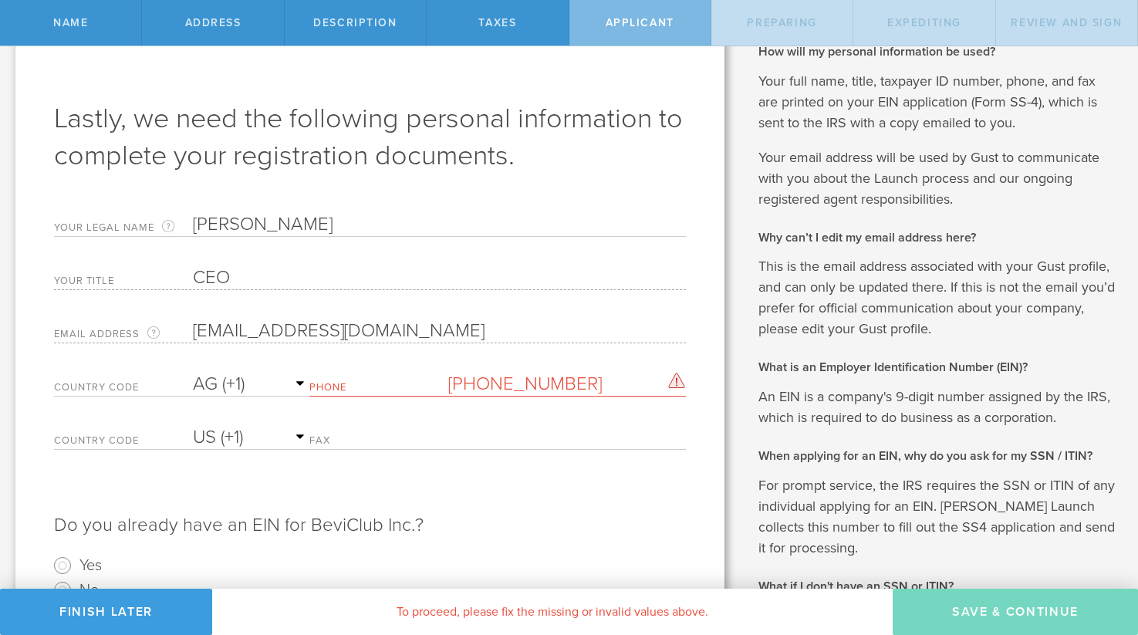
click at [262, 383] on select "AC (+247) AD (+376) AE (+971) AF (+93) AG (+1) AI (+1) AL (+355) AM (+374) AO (…" at bounding box center [251, 384] width 117 height 23
click at [193, 373] on select "AC (+247) AD (+376) AE (+971) AF (+93) AG (+1) AI (+1) AL (+355) AM (+374) AO (…" at bounding box center [251, 384] width 117 height 23
click at [375, 439] on label "Fax" at bounding box center [378, 442] width 139 height 13
click at [507, 382] on input "(907) 602-7323" at bounding box center [566, 384] width 237 height 23
type input "(907) 602-7323"
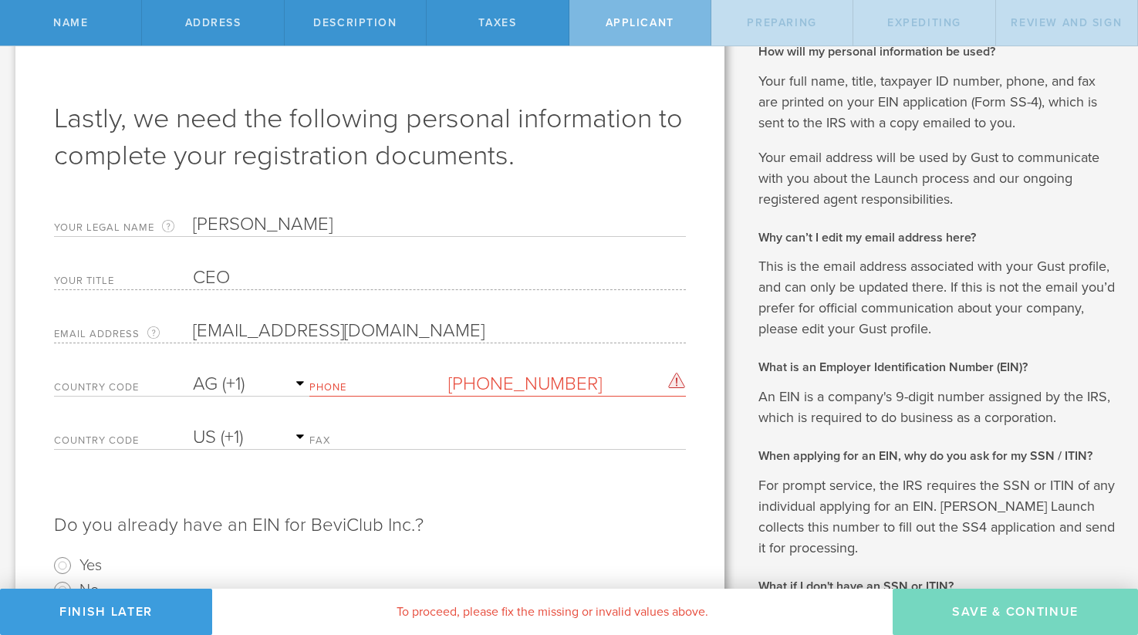
click at [507, 382] on input "(907) 602-7323" at bounding box center [566, 384] width 237 height 23
drag, startPoint x: 593, startPoint y: 392, endPoint x: 429, endPoint y: 380, distance: 164.8
click at [429, 380] on div "Phone (907) 602-7323 Please enter a valid phone number." at bounding box center [497, 381] width 376 height 32
click at [454, 429] on div "Fax Please enter a valid fax number." at bounding box center [497, 434] width 376 height 32
click at [500, 384] on input "text" at bounding box center [566, 384] width 237 height 23
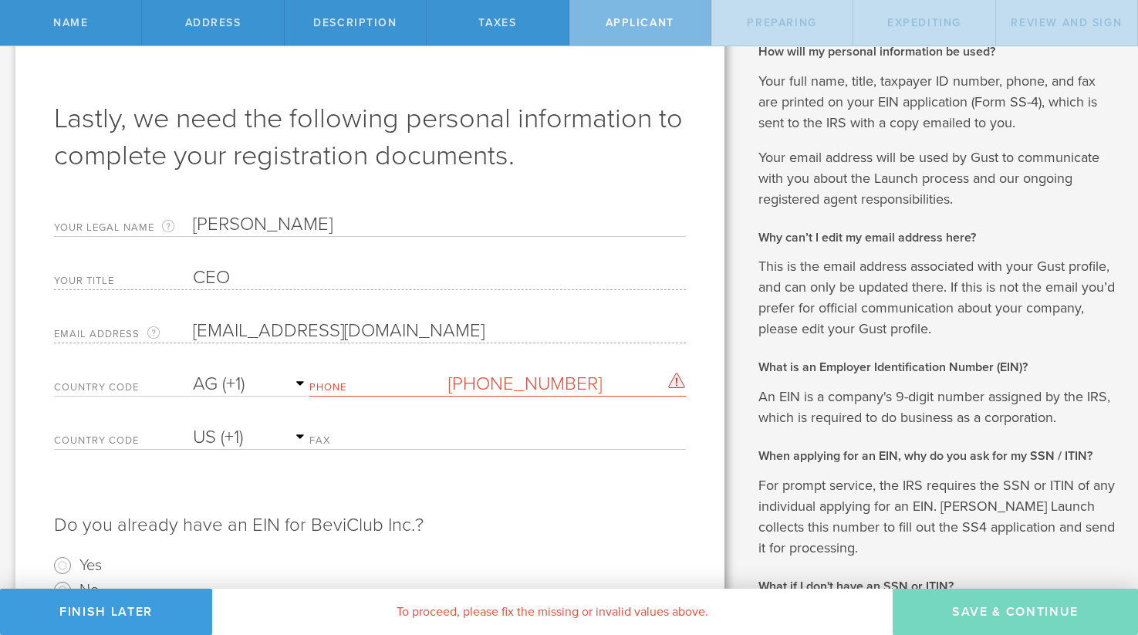
type input "(907) 602-7323"
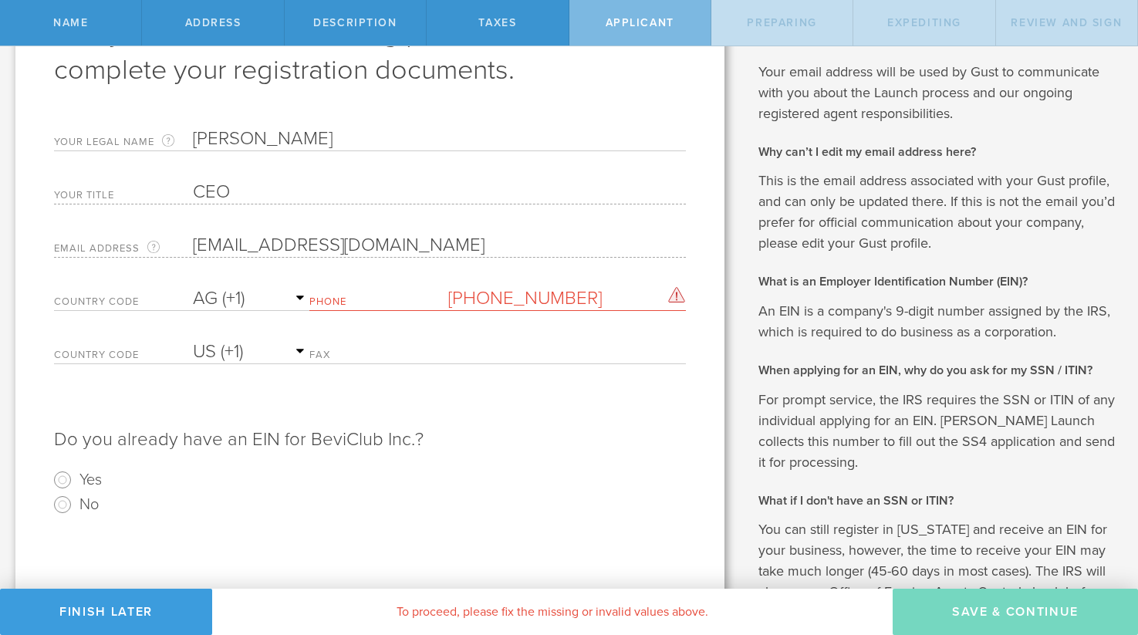
scroll to position [125, 0]
click at [481, 298] on input "(907) 602-7323" at bounding box center [566, 296] width 237 height 23
drag, startPoint x: 613, startPoint y: 290, endPoint x: 451, endPoint y: 289, distance: 162.8
click at [452, 289] on div "Phone (907) 602-7323 Please enter a valid phone number." at bounding box center [497, 294] width 376 height 32
click at [216, 296] on select "AC (+247) AD (+376) AE (+971) AF (+93) AG (+1) AI (+1) AL (+355) AM (+374) AO (…" at bounding box center [251, 296] width 117 height 23
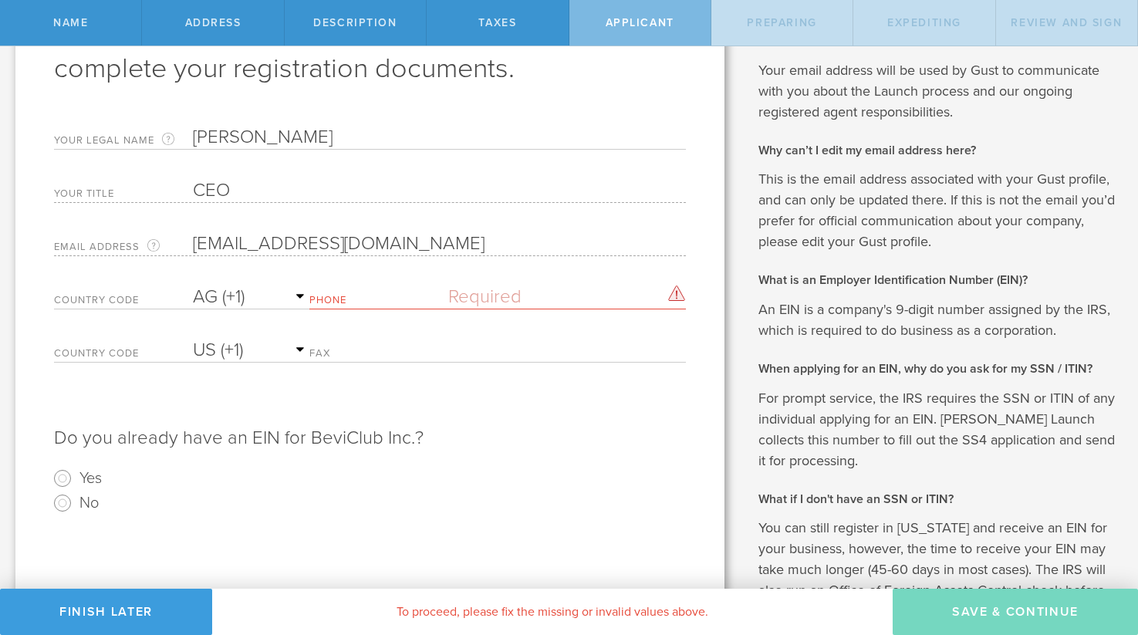
select select "US"
click at [193, 285] on select "AC (+247) AD (+376) AE (+971) AF (+93) AG (+1) AI (+1) AL (+355) AM (+374) AO (…" at bounding box center [251, 296] width 117 height 23
click at [372, 303] on label "Phone" at bounding box center [378, 302] width 139 height 13
click at [346, 298] on label "Phone" at bounding box center [378, 302] width 139 height 13
click at [465, 299] on input "text" at bounding box center [566, 296] width 237 height 23
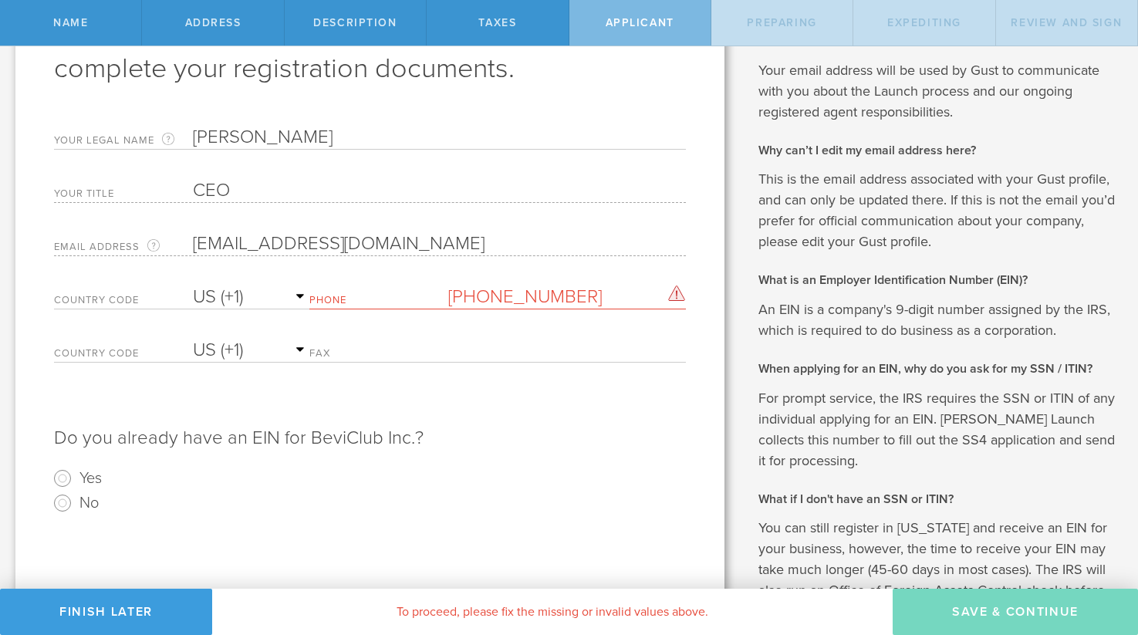
type input "(907) 602-7323"
click at [499, 421] on p "Do you already have an EIN for BeviClub Inc.?" at bounding box center [370, 430] width 632 height 40
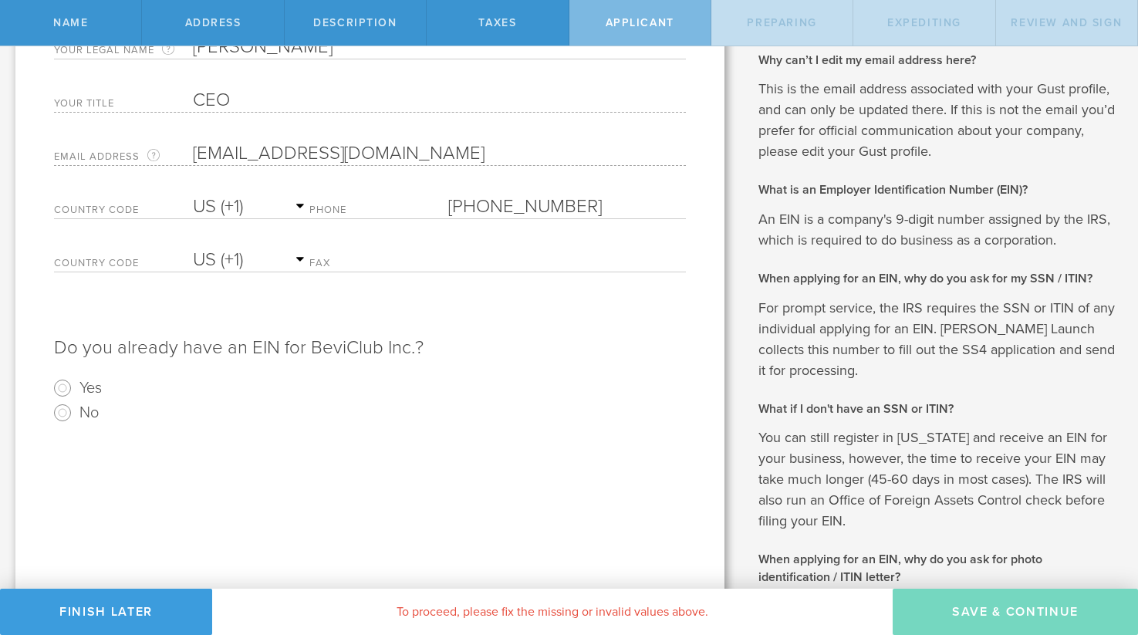
scroll to position [252, 0]
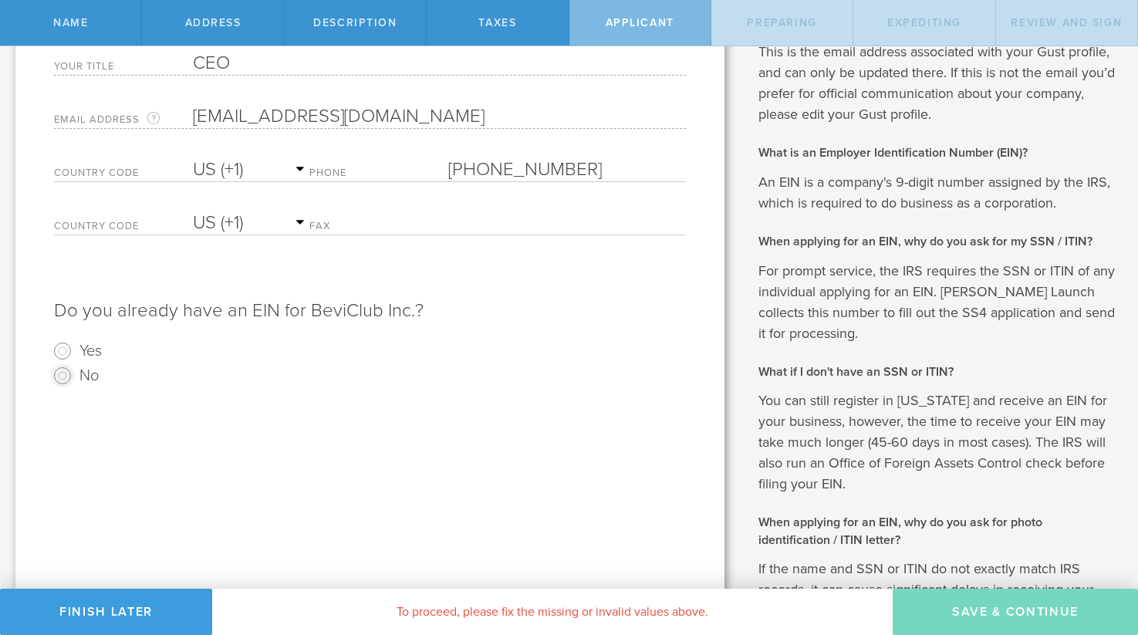
click at [59, 375] on input "No" at bounding box center [62, 375] width 25 height 25
radio input "true"
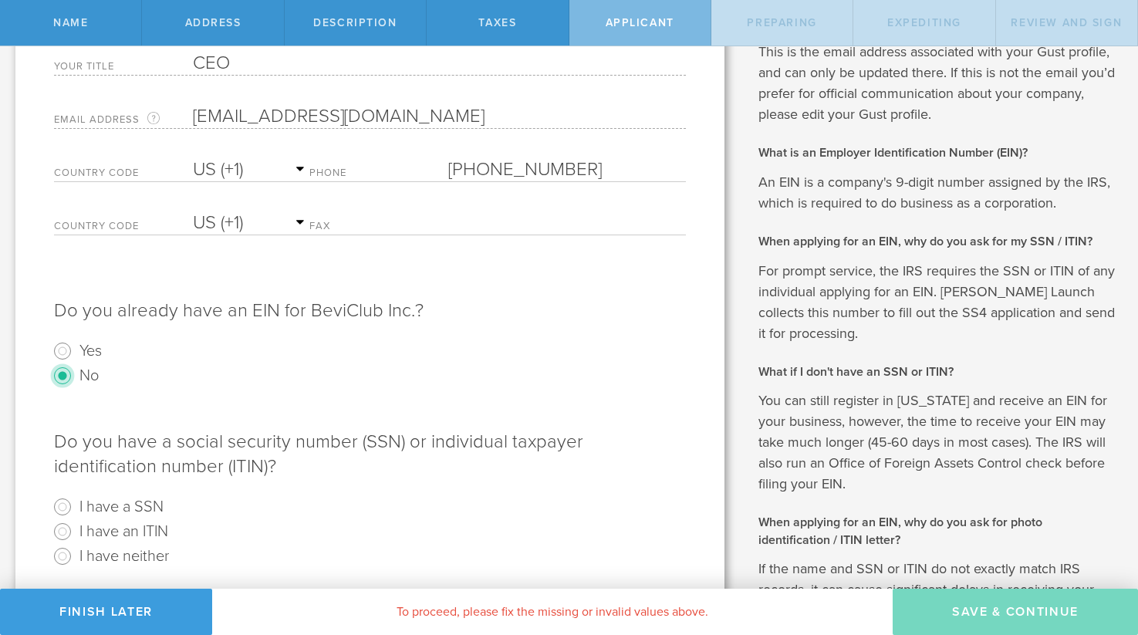
scroll to position [397, 0]
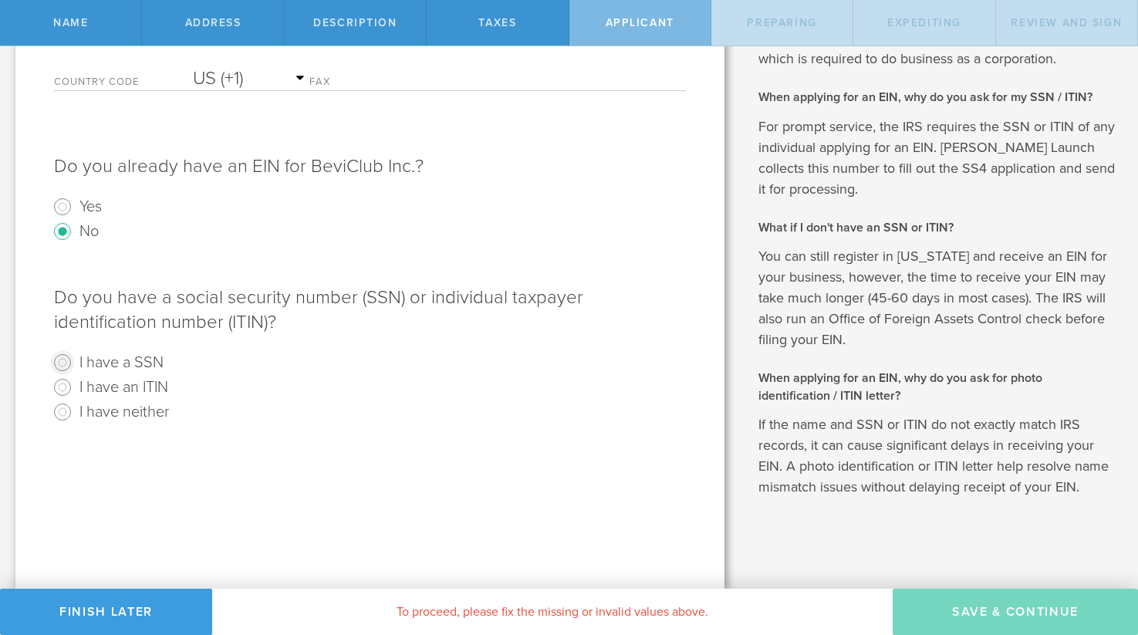
click at [57, 362] on input "I have a SSN" at bounding box center [62, 362] width 25 height 25
radio input "true"
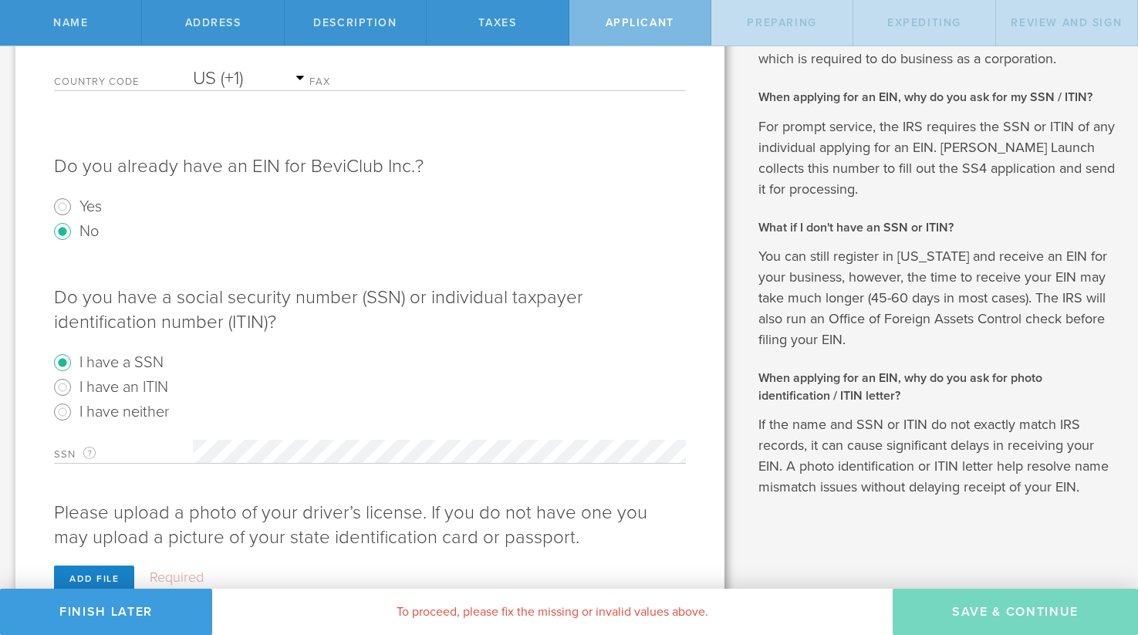
click at [178, 448] on label "SSN For your EIN application, this is your own 9-digit social security number a…" at bounding box center [123, 454] width 139 height 18
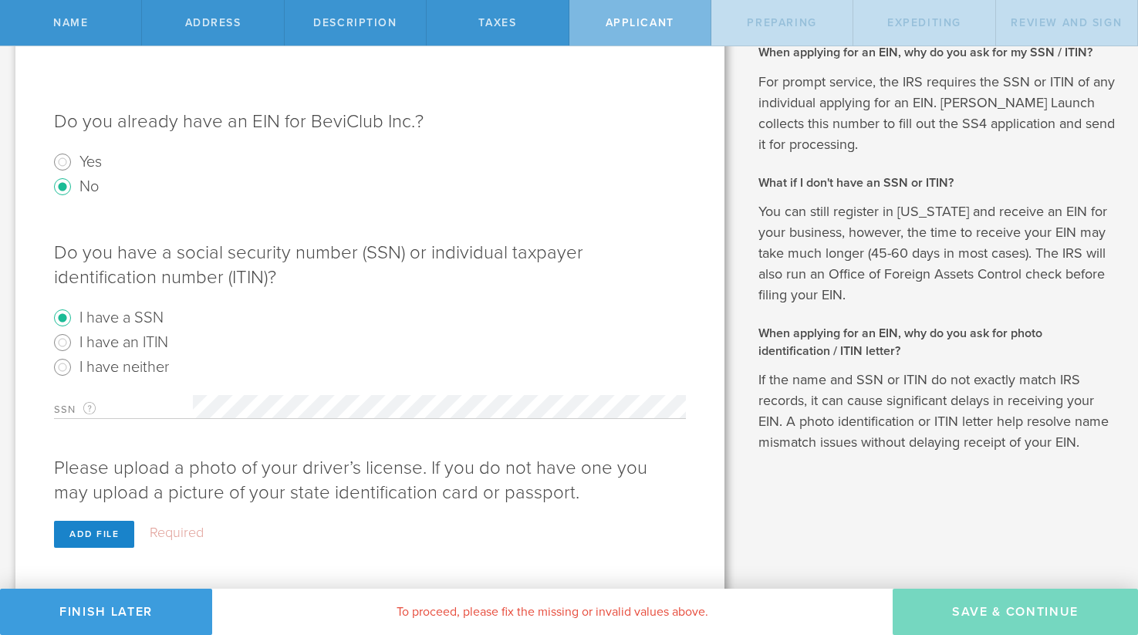
scroll to position [458, 0]
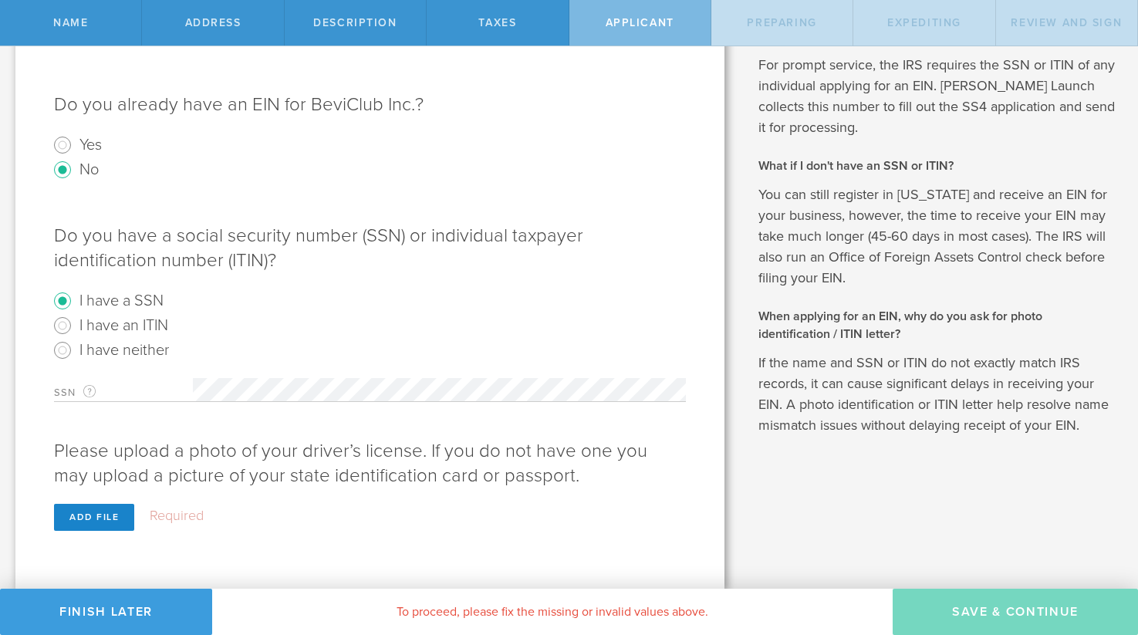
click at [499, 606] on span "To proceed, please fix the missing or invalid values above." at bounding box center [553, 611] width 312 height 15
click at [400, 479] on p "Please upload a photo of your driver’s license. If you do not have one you may …" at bounding box center [370, 456] width 632 height 65
click at [74, 517] on div "Add file" at bounding box center [94, 517] width 80 height 27
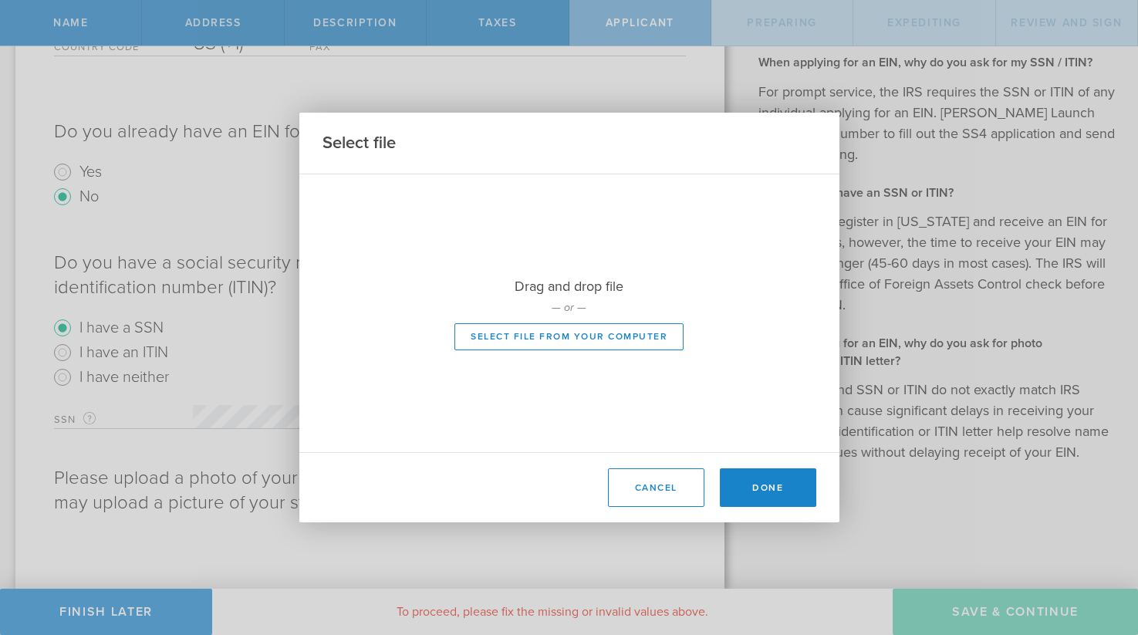
scroll to position [431, 0]
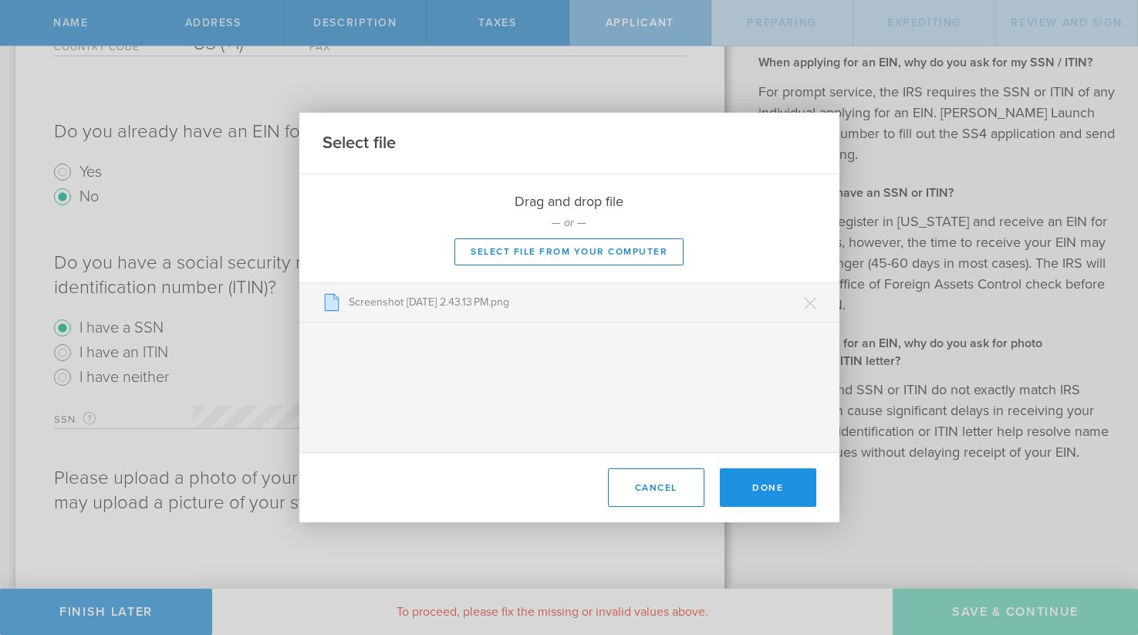
click at [752, 500] on button "Done" at bounding box center [768, 487] width 96 height 39
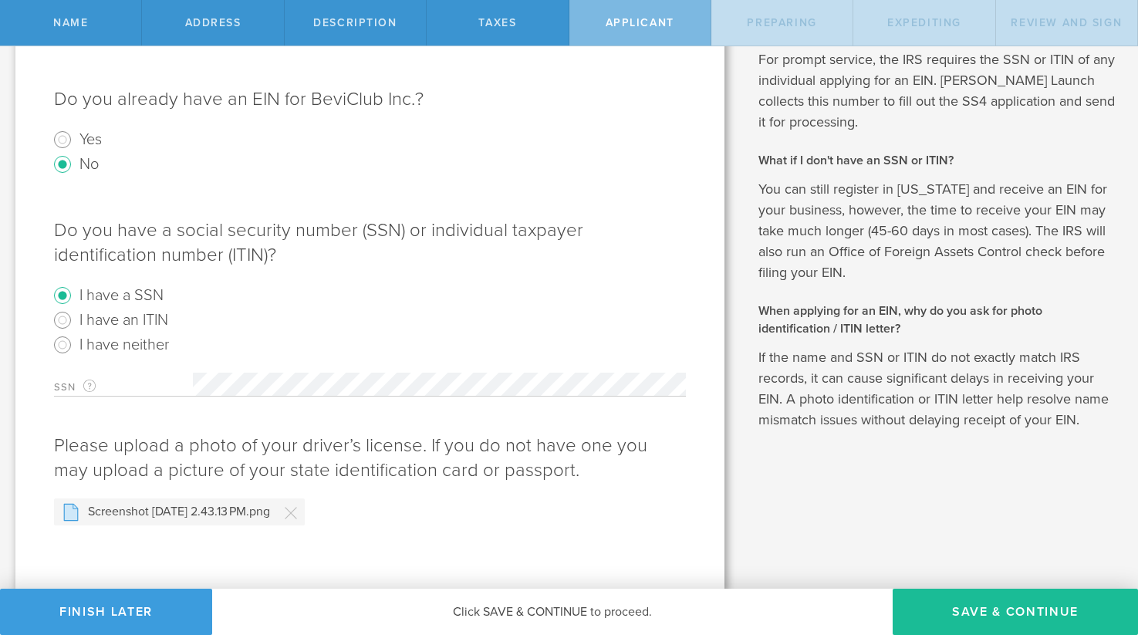
scroll to position [466, 0]
click at [943, 614] on button "Save & Continue" at bounding box center [1015, 612] width 245 height 46
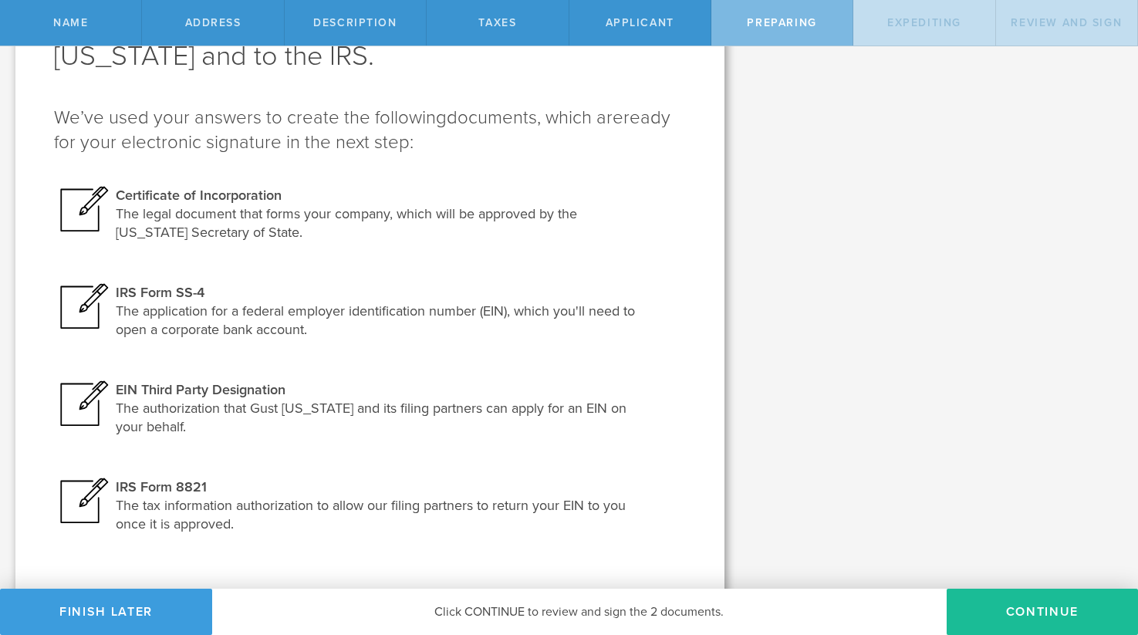
scroll to position [163, 0]
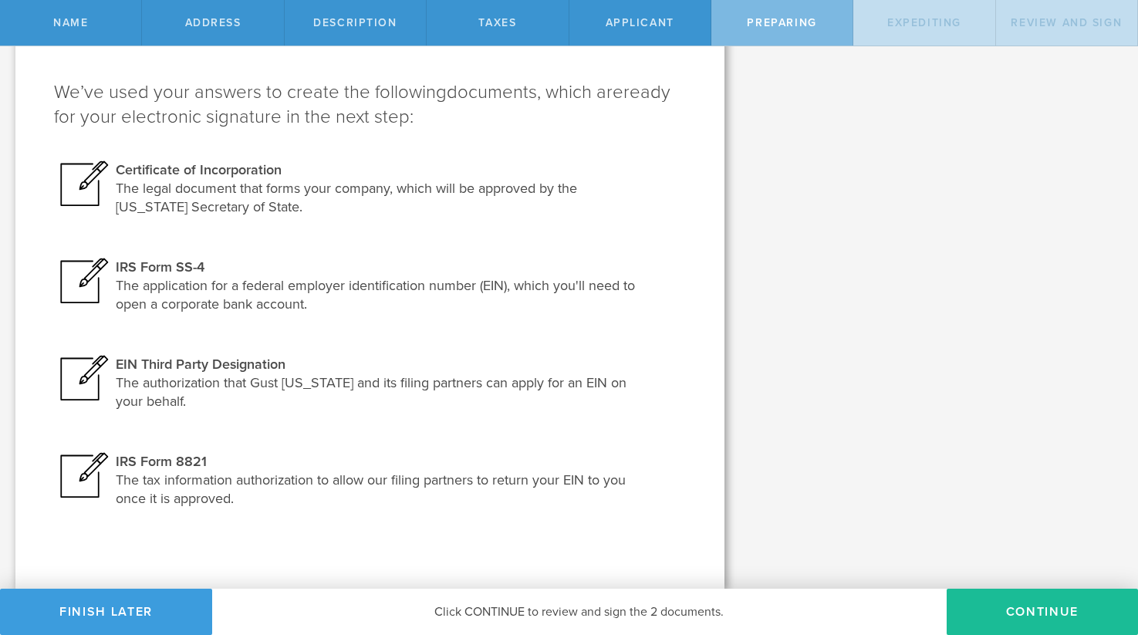
click at [458, 611] on span "Click CONTINUE to review and sign the 2 documents." at bounding box center [578, 611] width 289 height 15
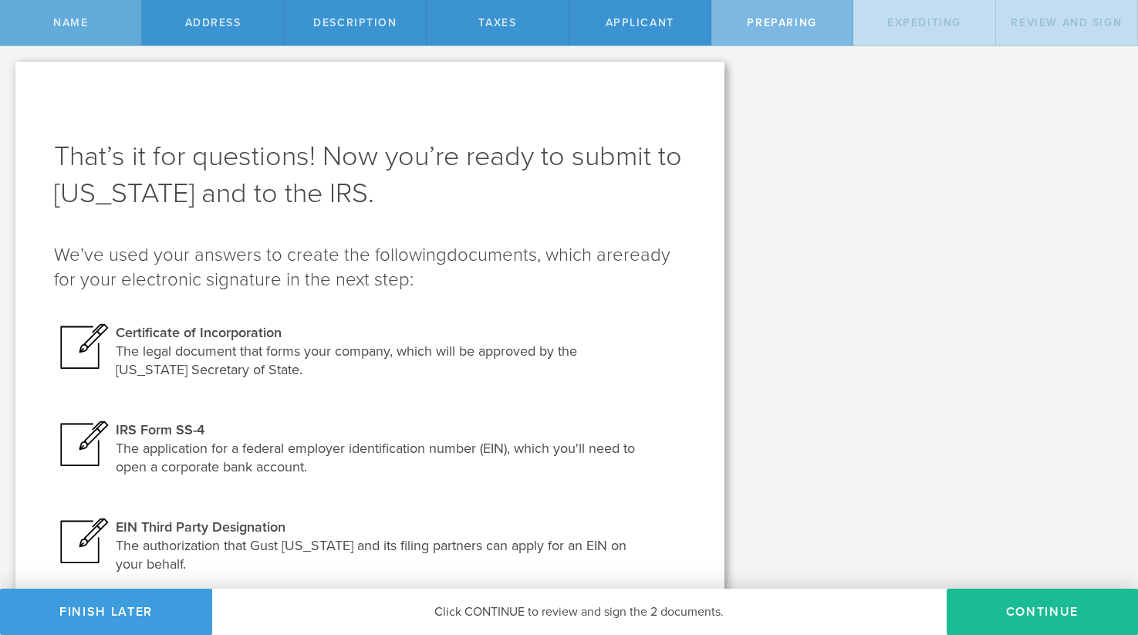
click at [72, 27] on span "Name" at bounding box center [70, 22] width 35 height 13
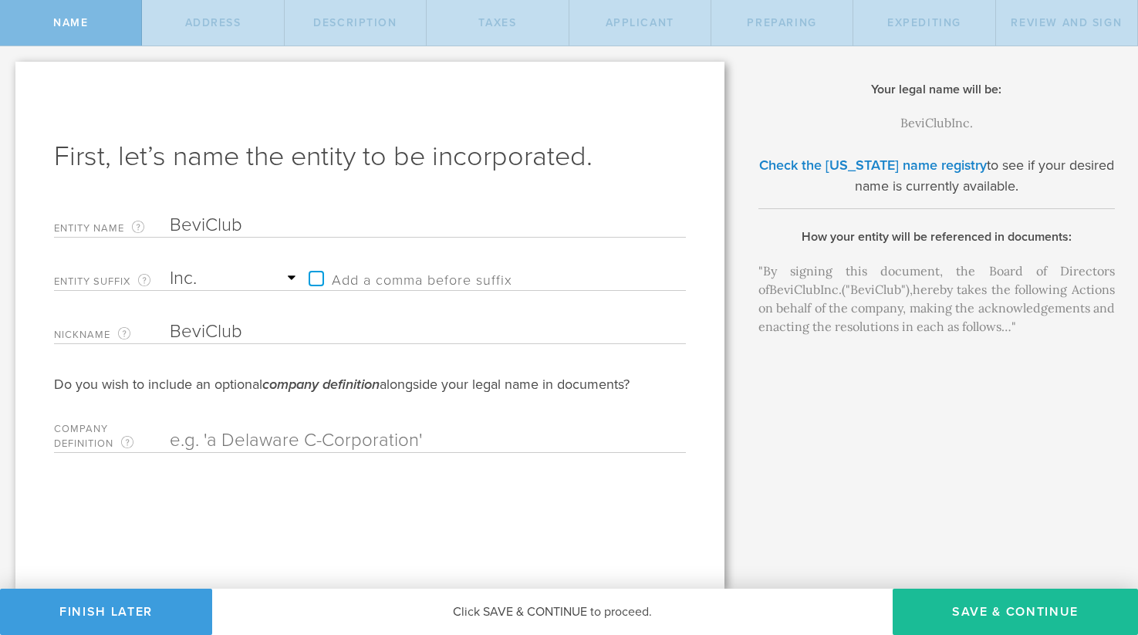
click at [269, 279] on select "Required Association Club Co. Company Corp. Corporation Foundation Fund Inc. In…" at bounding box center [235, 278] width 131 height 23
click at [170, 267] on select "Required Association Club Co. Company Corp. Corporation Foundation Fund Inc. In…" at bounding box center [235, 278] width 131 height 23
click at [143, 607] on button "Finish Later" at bounding box center [106, 612] width 212 height 46
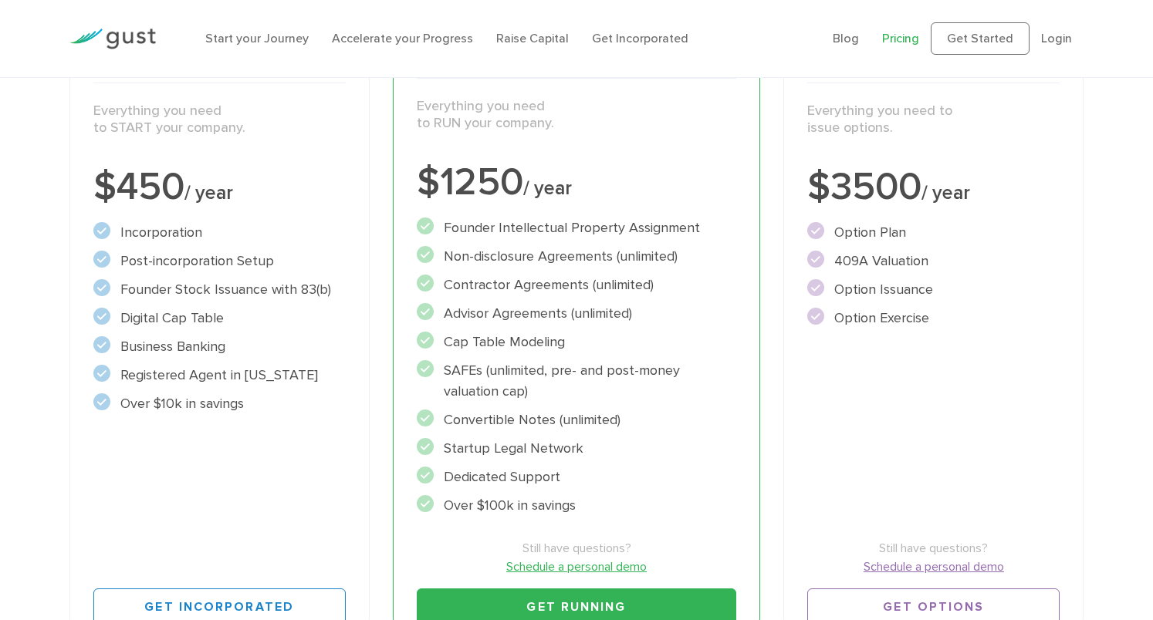
scroll to position [277, 0]
